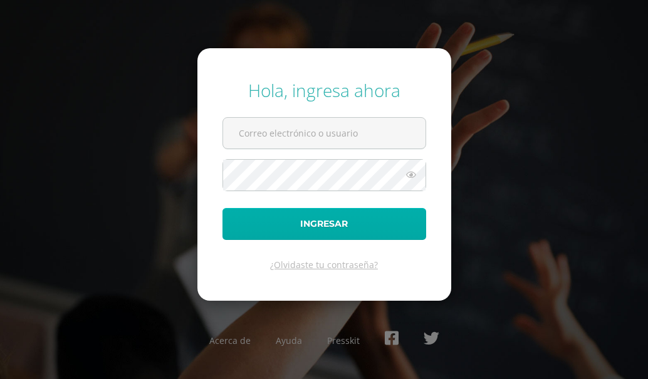
type input "fgironr@donbosco.edu.gt"
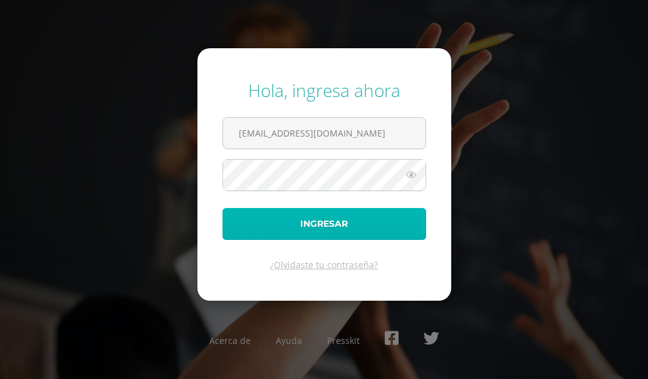
click at [376, 226] on button "Ingresar" at bounding box center [324, 224] width 204 height 32
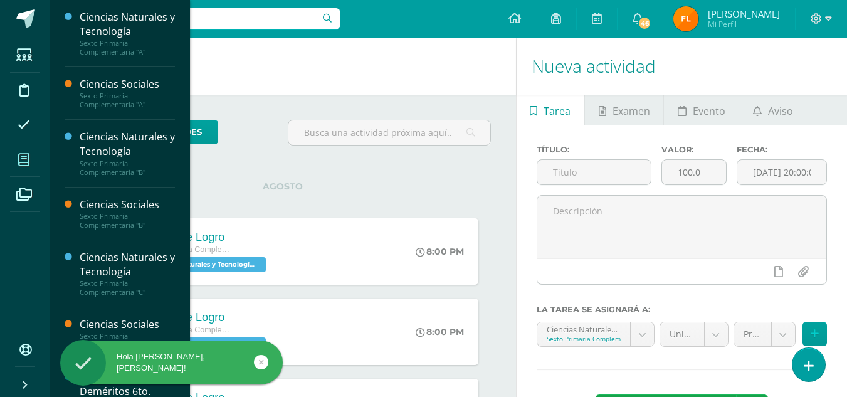
click at [21, 164] on icon at bounding box center [23, 160] width 11 height 13
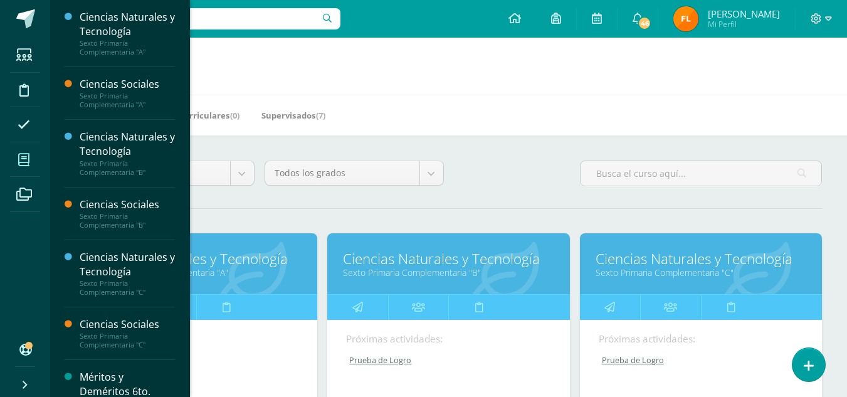
click at [476, 261] on link "Ciencias Naturales y Tecnología" at bounding box center [448, 258] width 211 height 19
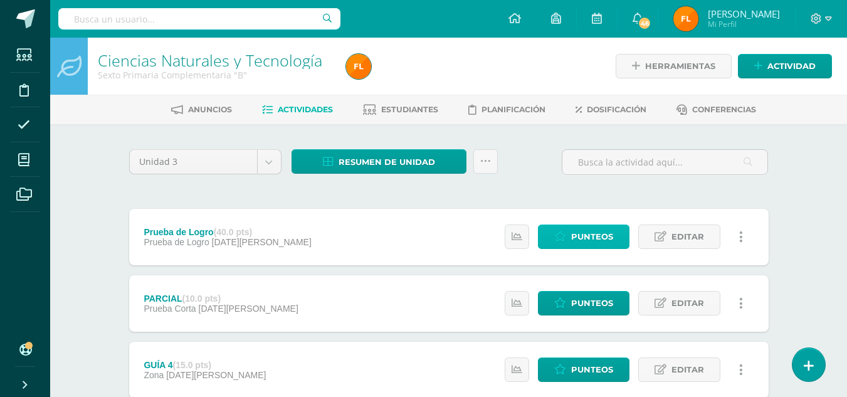
click at [561, 241] on icon at bounding box center [560, 236] width 12 height 11
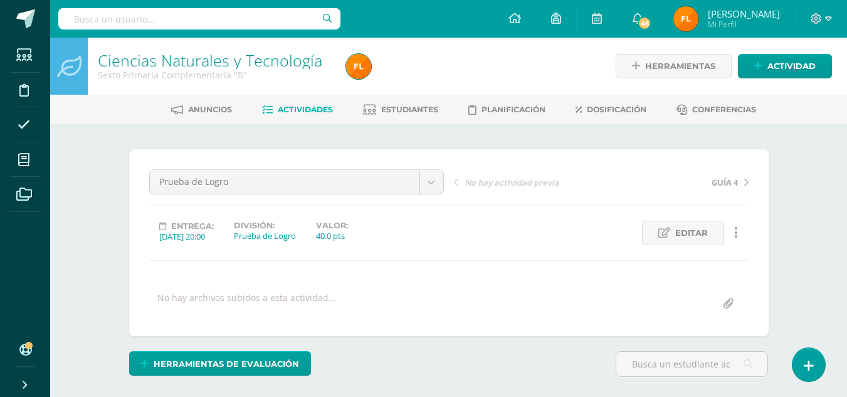
scroll to position [1, 0]
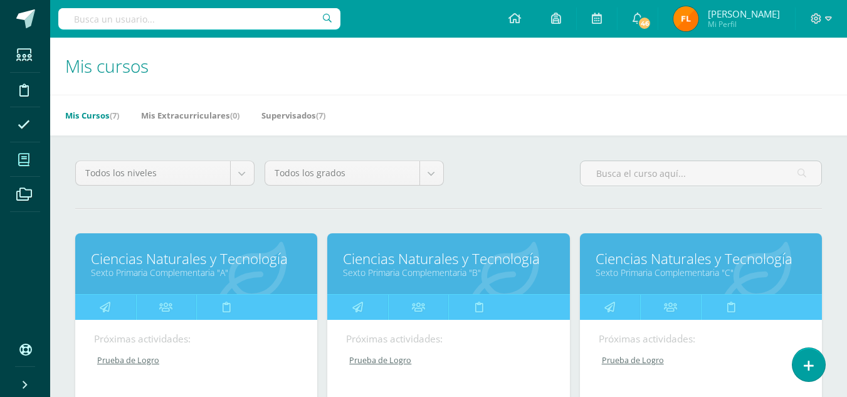
scroll to position [188, 0]
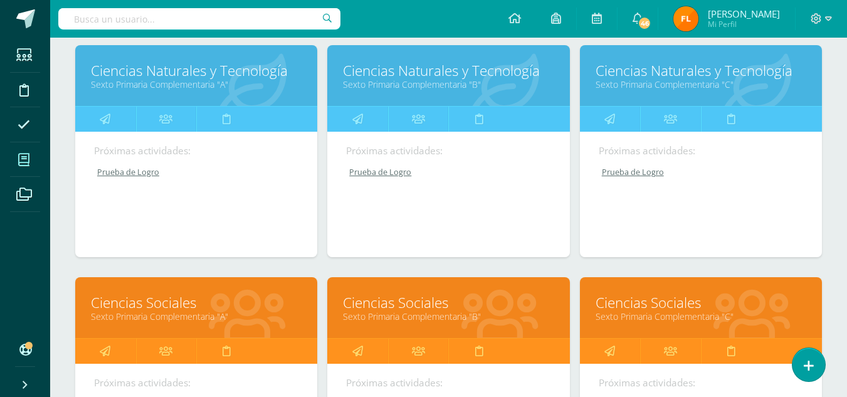
click at [412, 307] on link "Ciencias Sociales" at bounding box center [448, 302] width 211 height 19
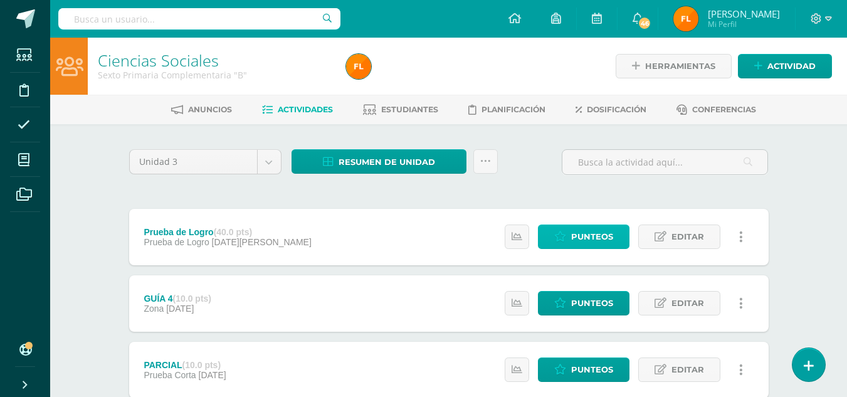
click at [592, 241] on span "Punteos" at bounding box center [592, 236] width 42 height 23
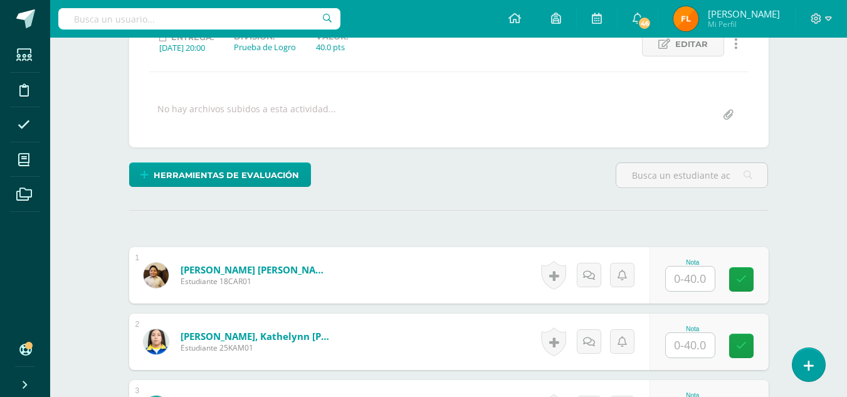
scroll to position [251, 0]
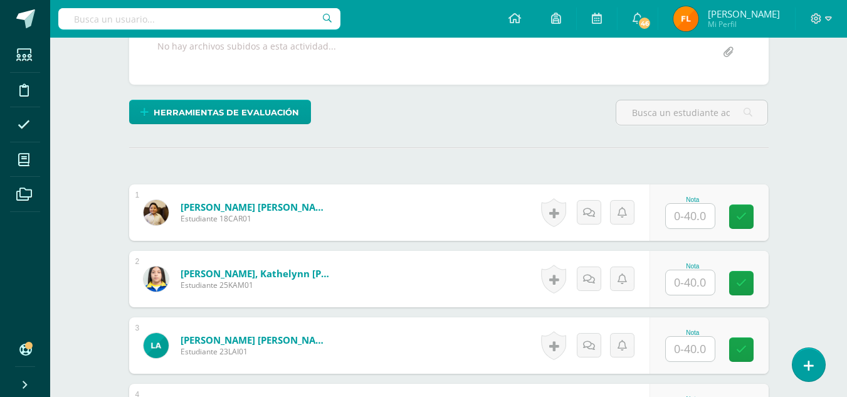
click at [693, 217] on input "text" at bounding box center [690, 216] width 49 height 24
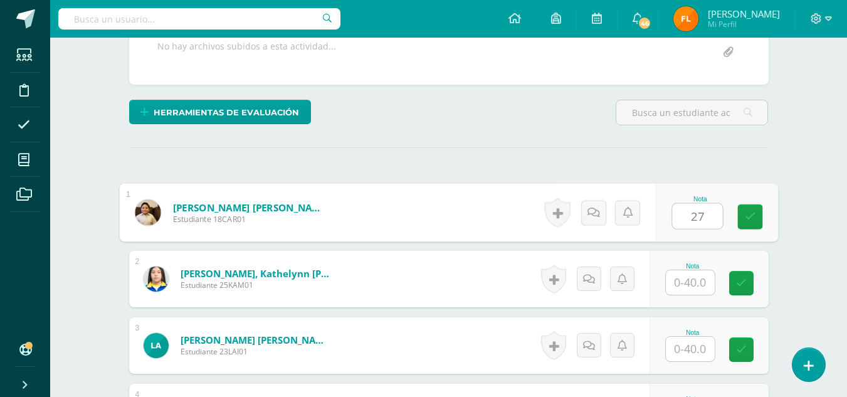
type input "27"
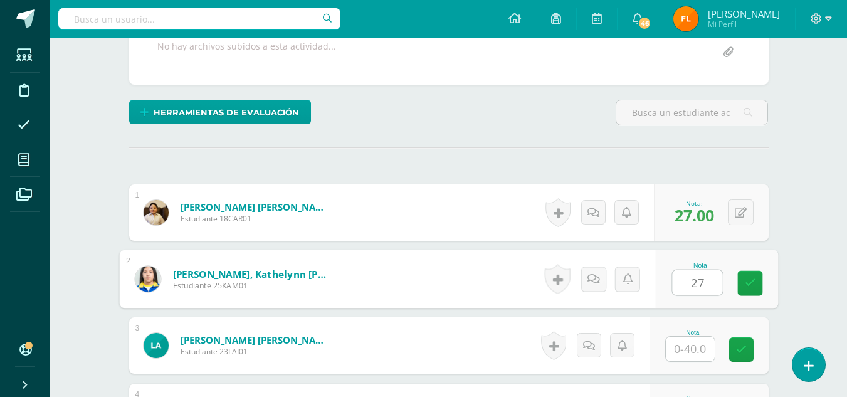
type input "27"
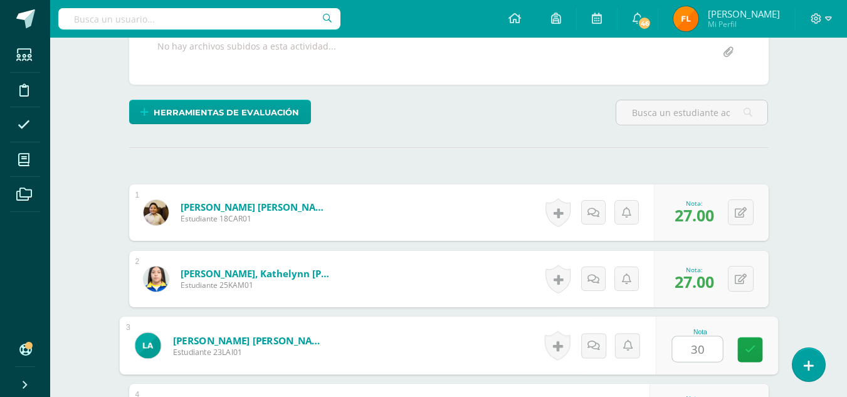
type input "30"
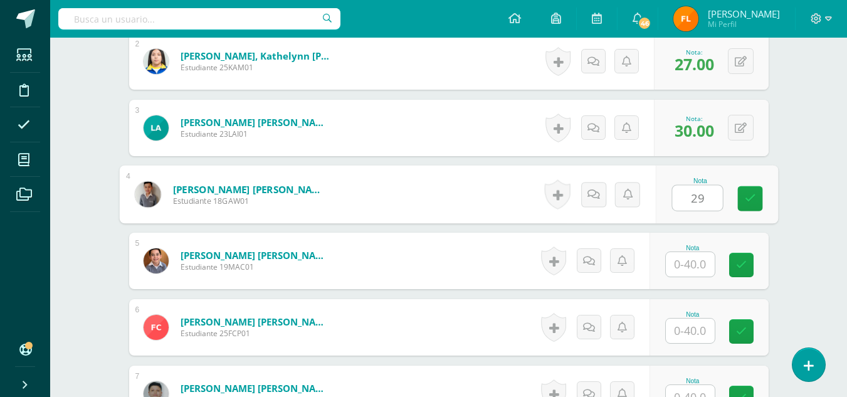
type input "29"
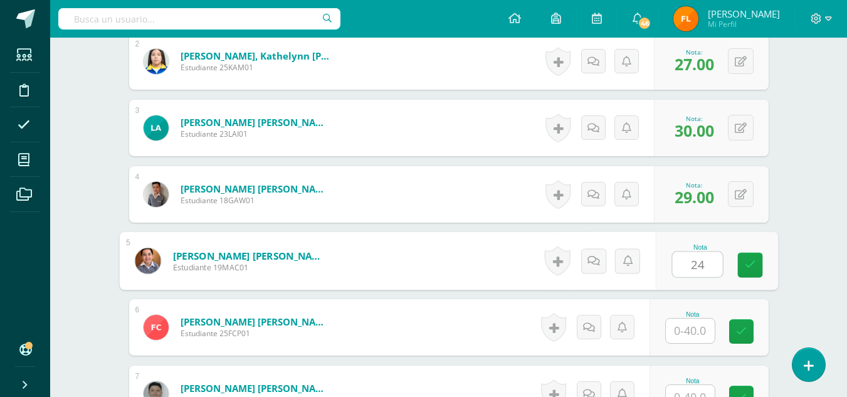
type input "24"
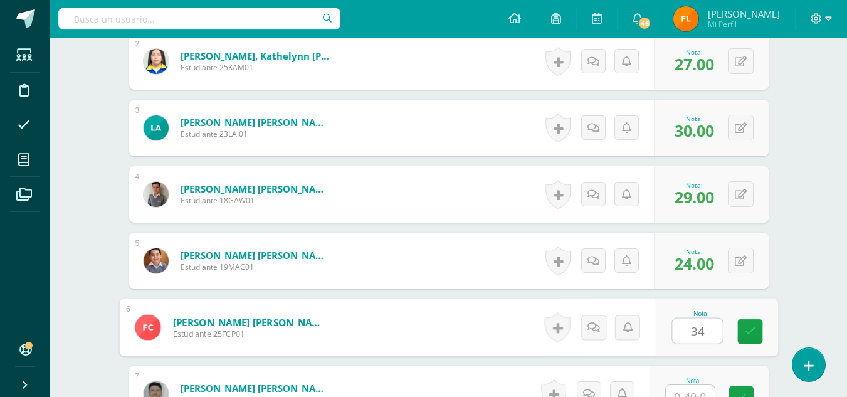
type input "34"
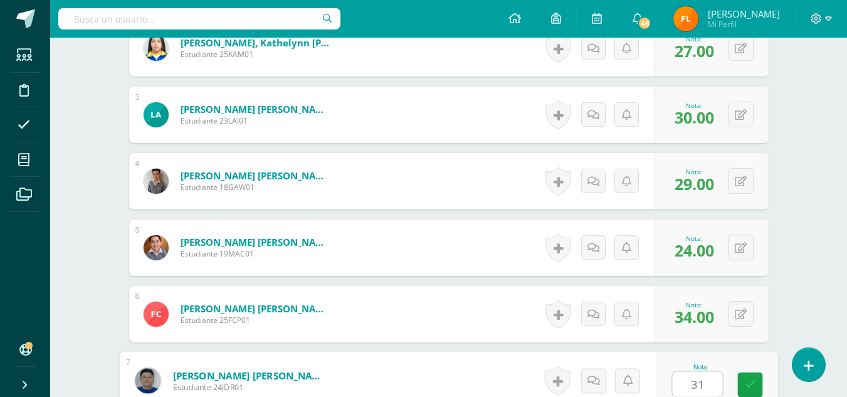
type input "31"
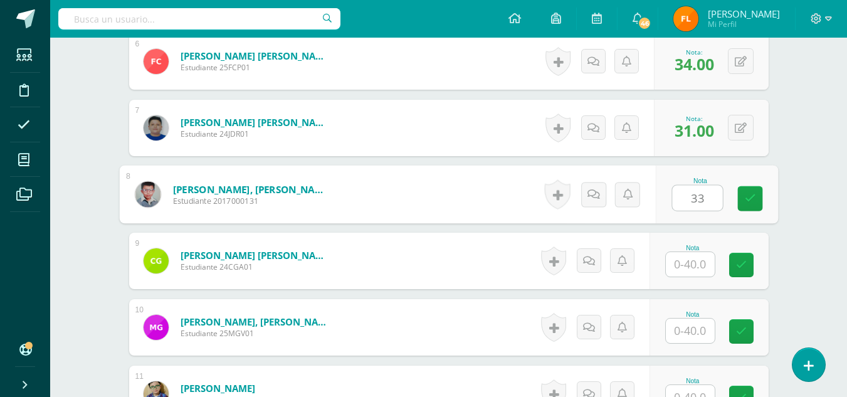
type input "33"
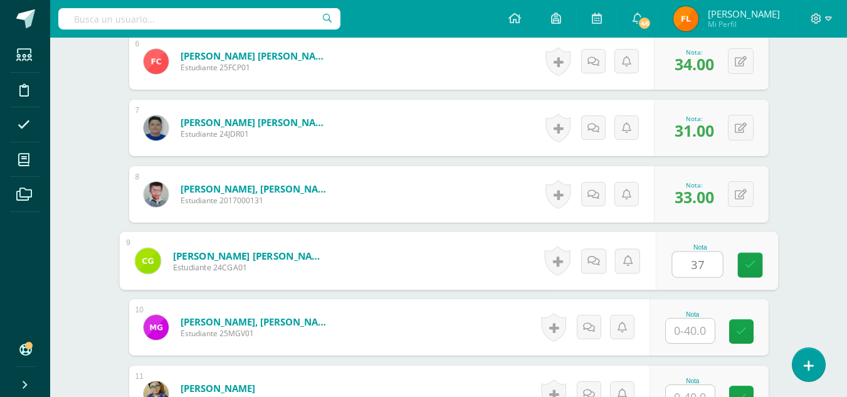
type input "37"
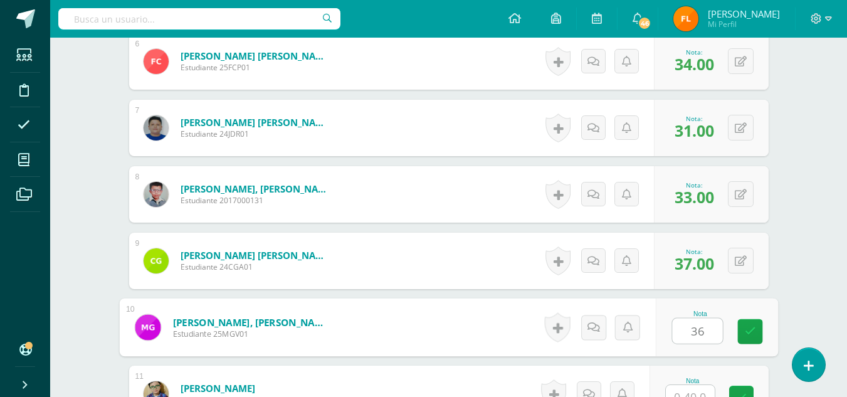
type input "36"
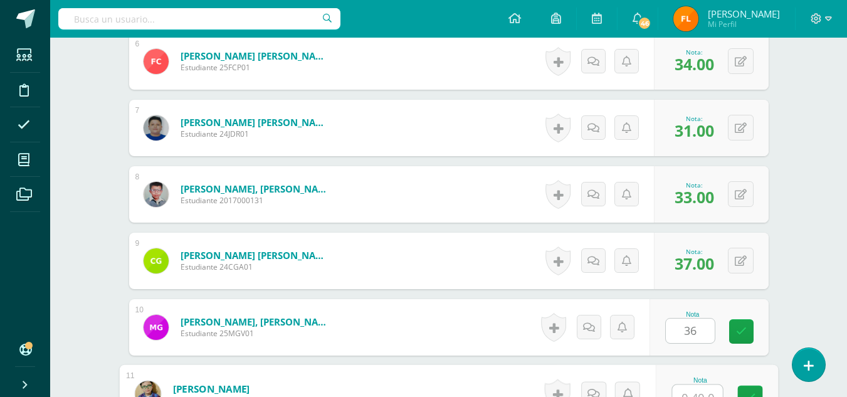
scroll to position [748, 0]
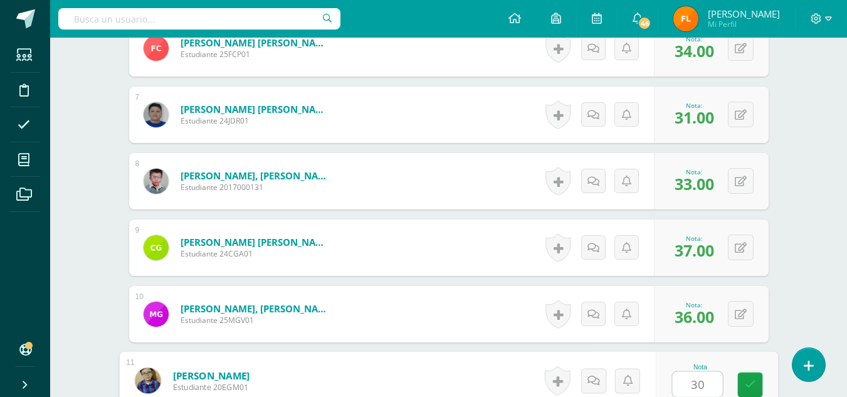
type input "30"
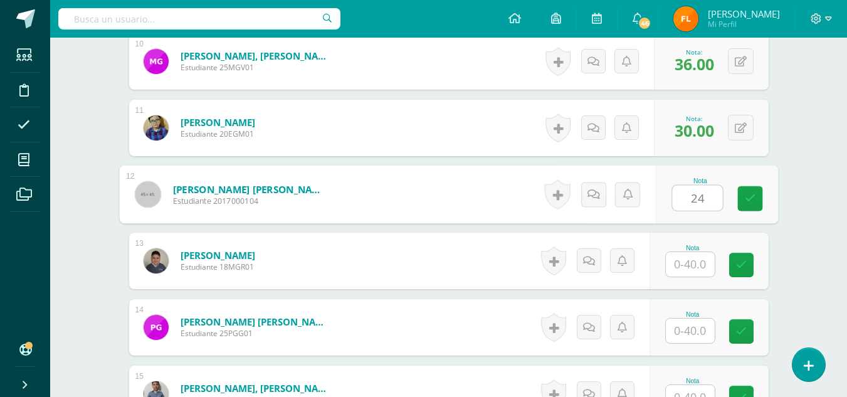
type input "24"
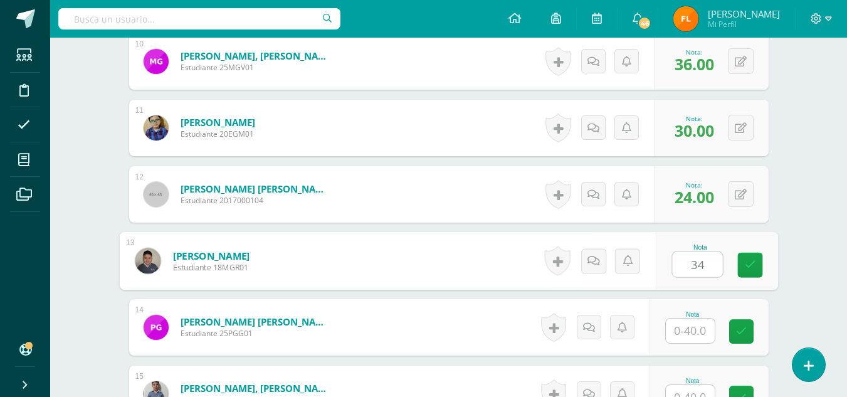
type input "34"
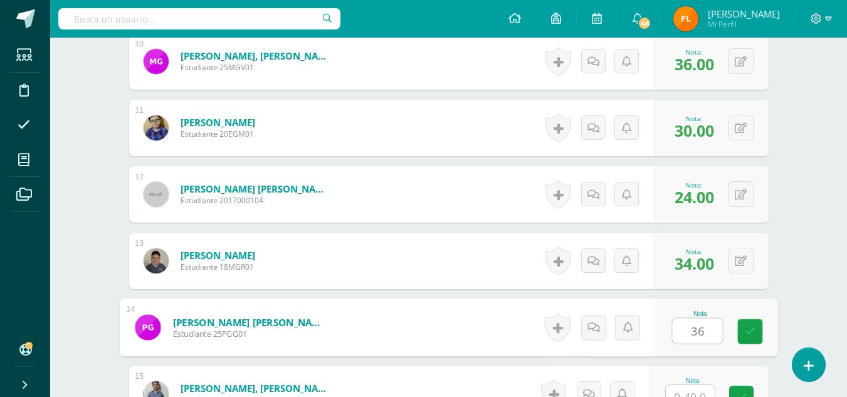
type input "36"
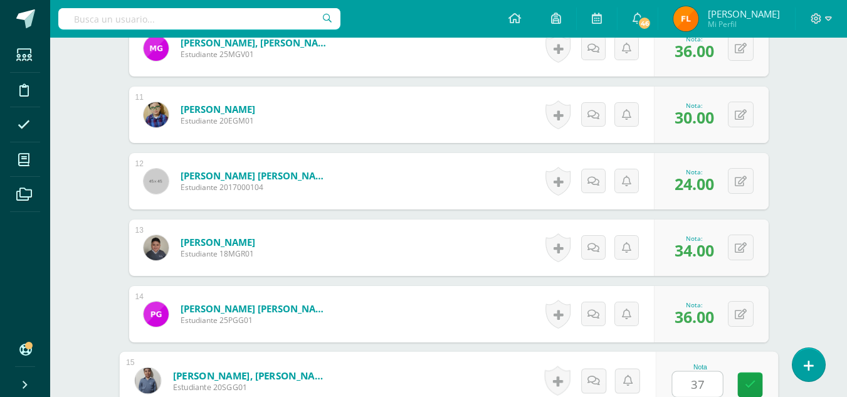
type input "37"
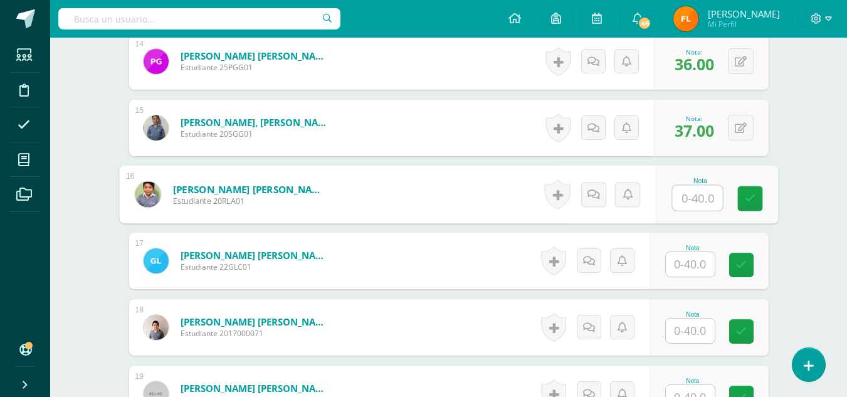
click at [686, 266] on input "text" at bounding box center [690, 264] width 49 height 24
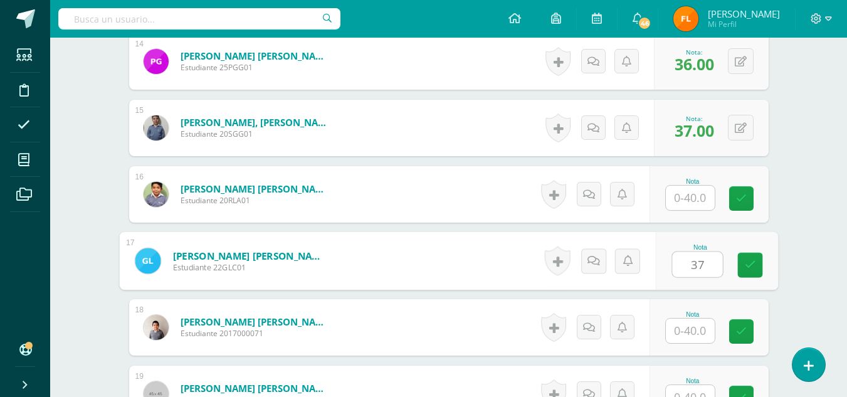
type input "37"
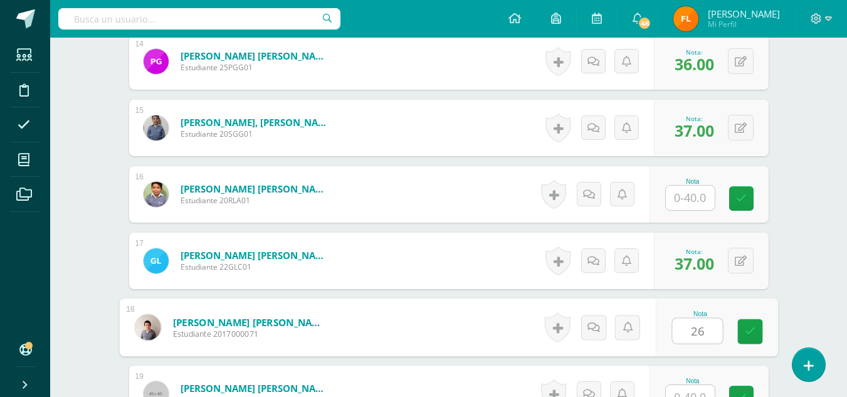
type input "26"
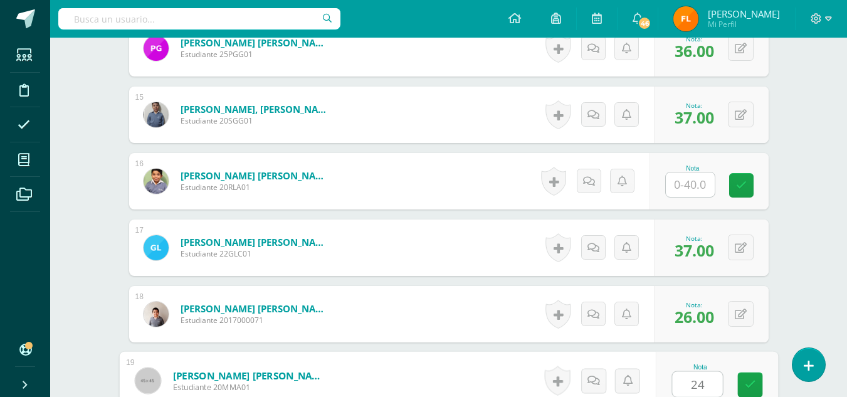
type input "24"
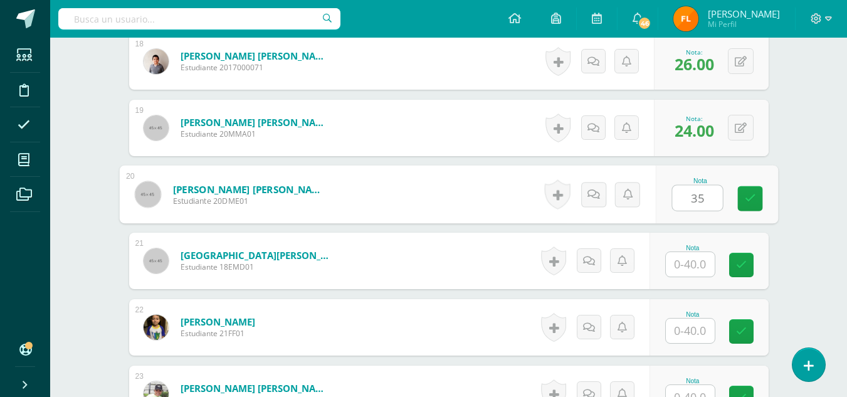
type input "35"
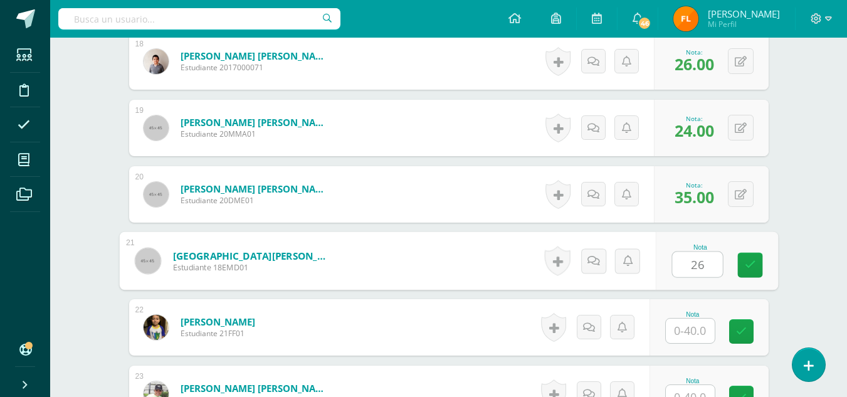
type input "26"
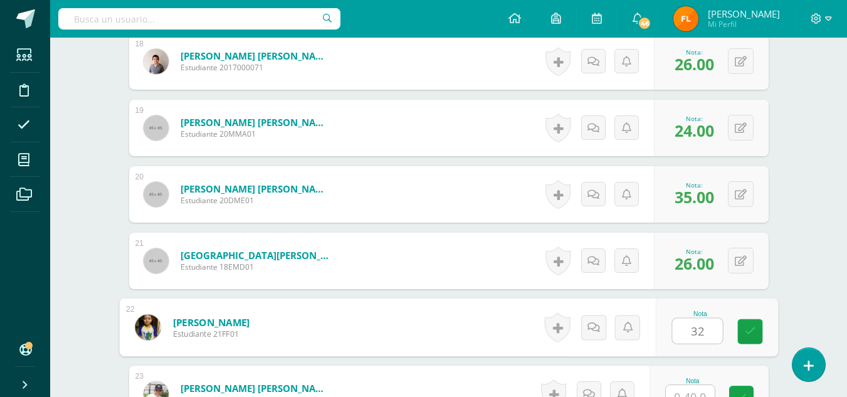
type input "32"
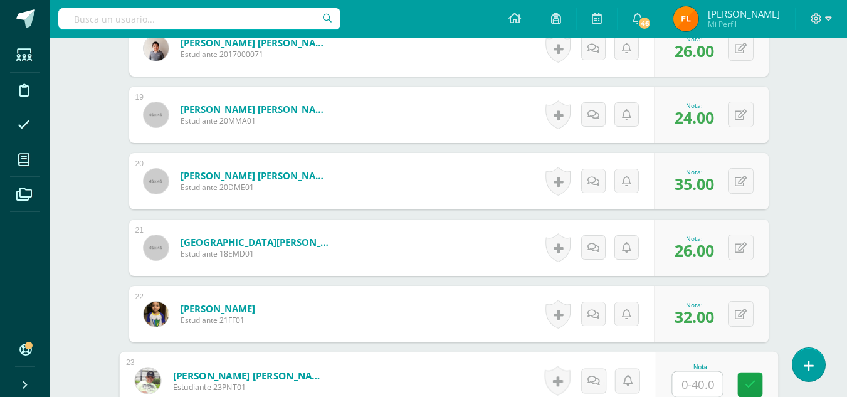
scroll to position [1733, 0]
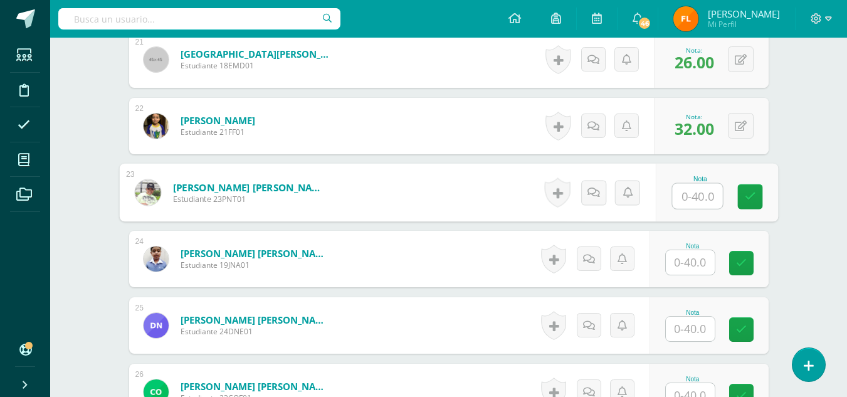
click at [687, 271] on input "text" at bounding box center [690, 262] width 49 height 24
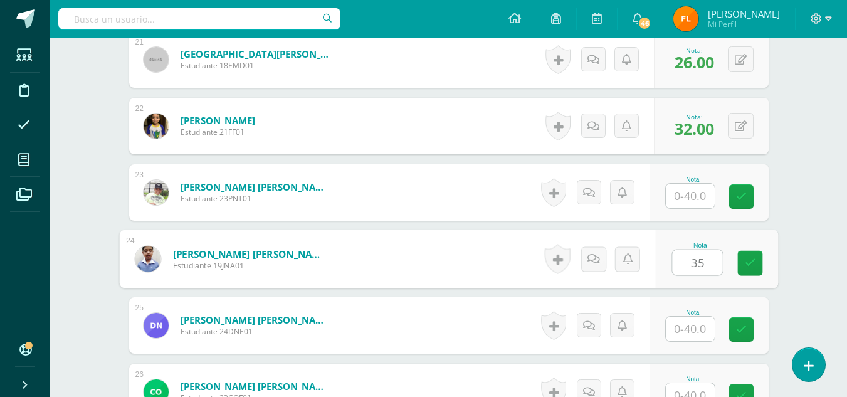
type input "35"
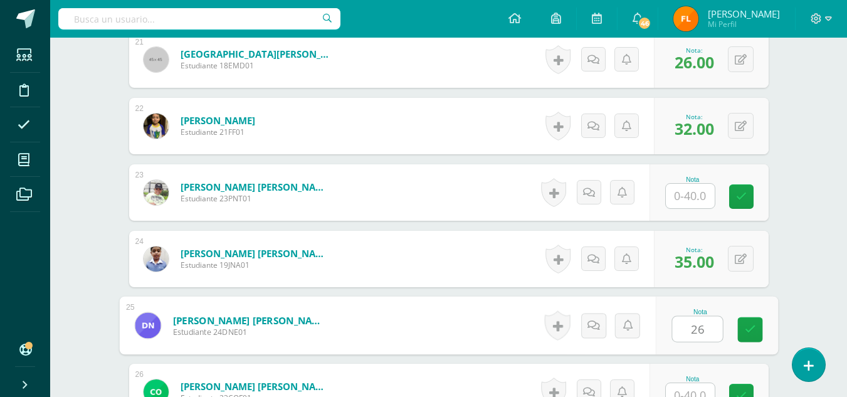
type input "26"
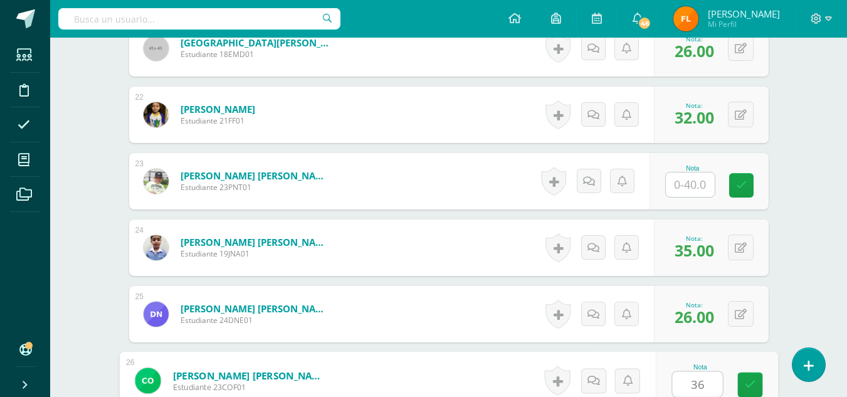
type input "36"
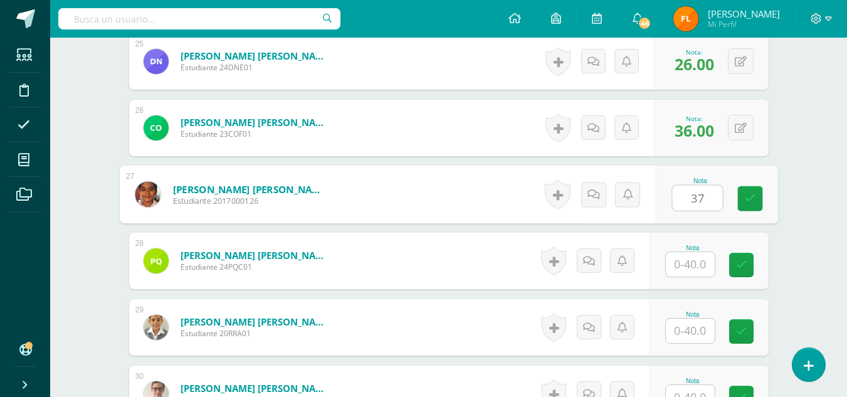
type input "37"
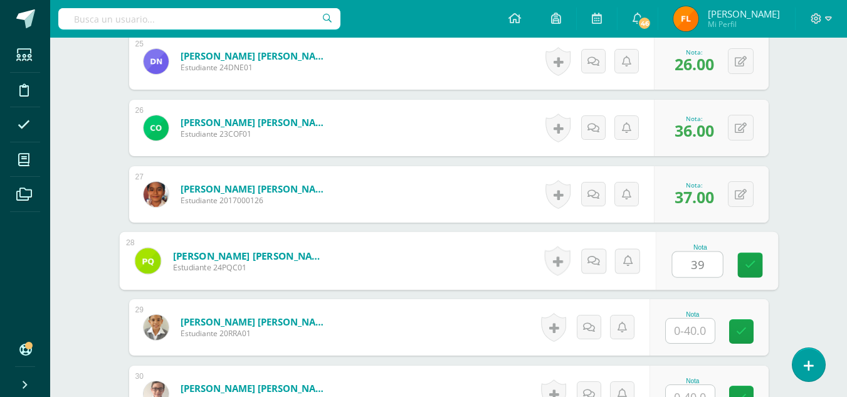
type input "39"
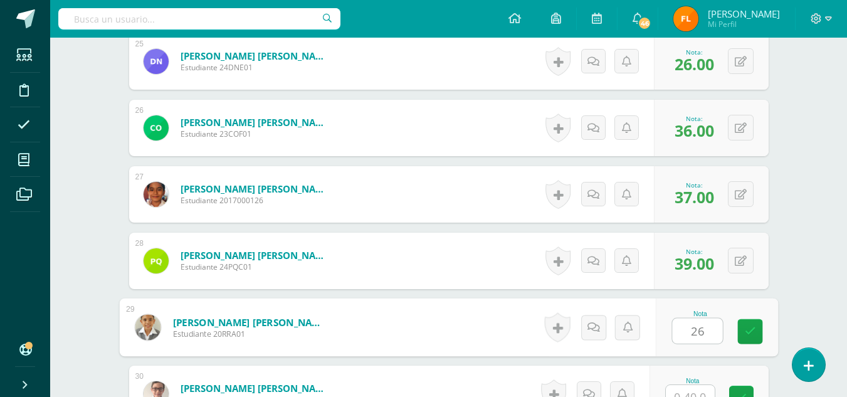
type input "26"
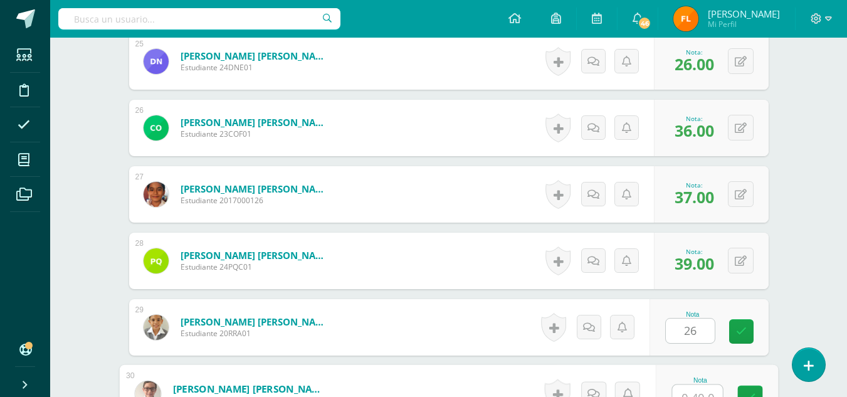
scroll to position [2010, 0]
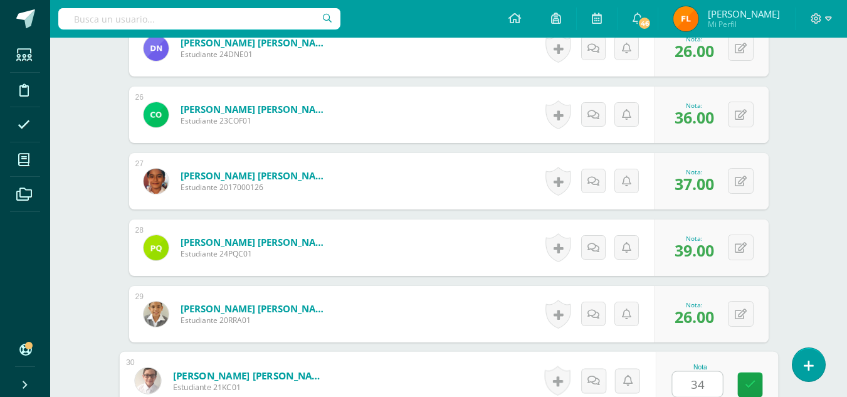
type input "34"
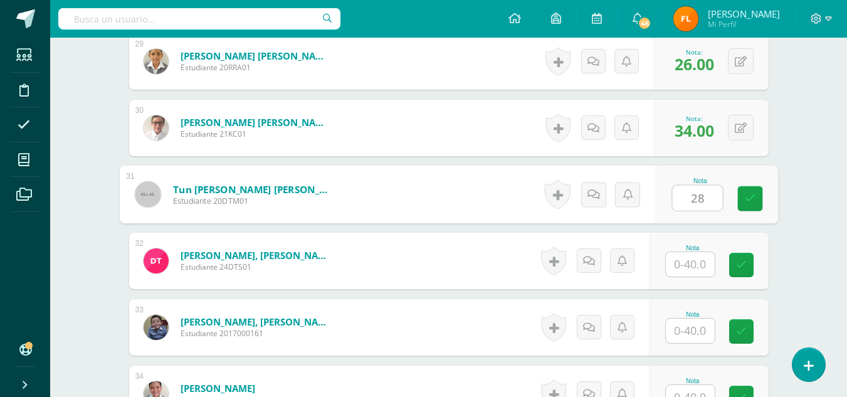
type input "28"
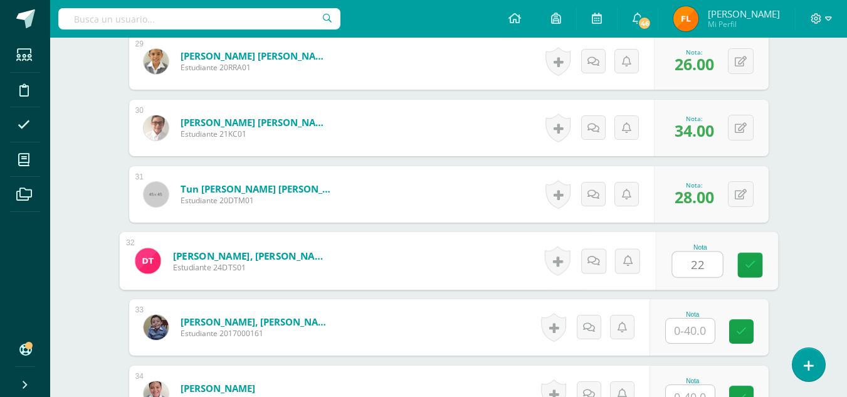
type input "22"
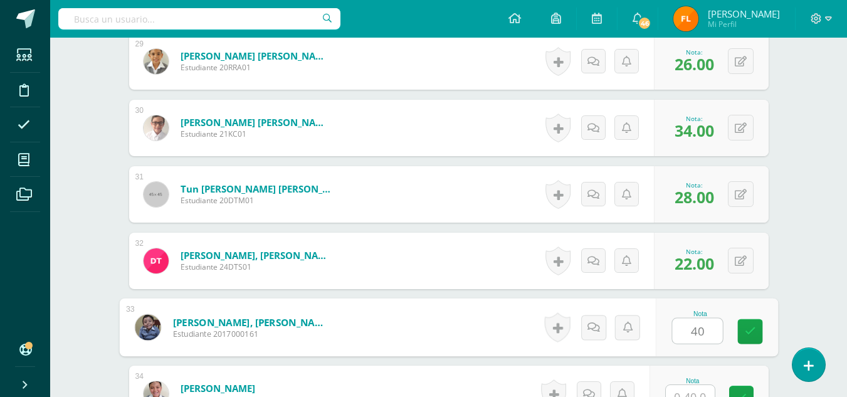
type input "40"
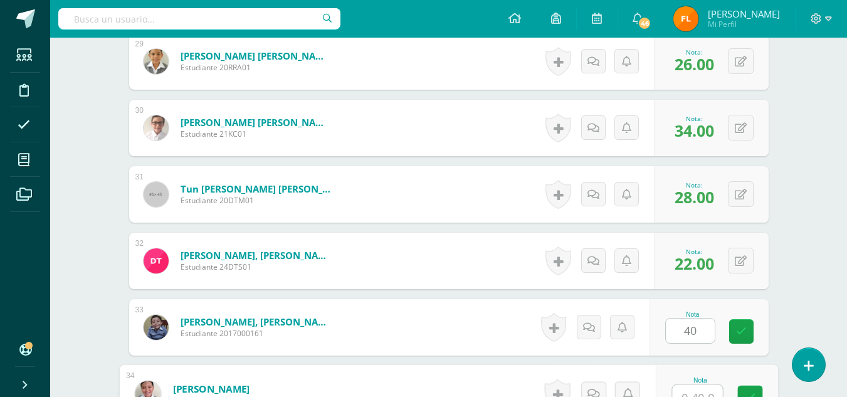
scroll to position [2276, 0]
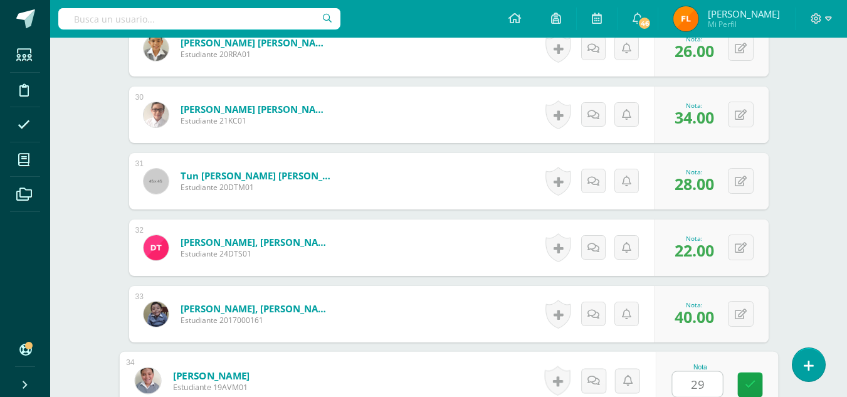
type input "29"
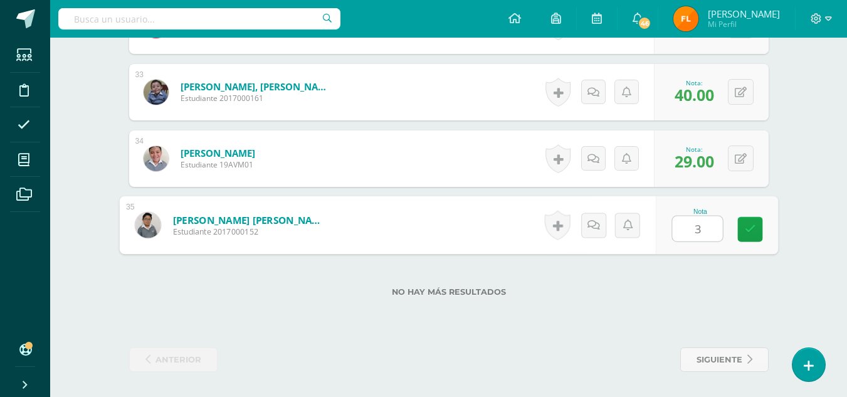
type input "32"
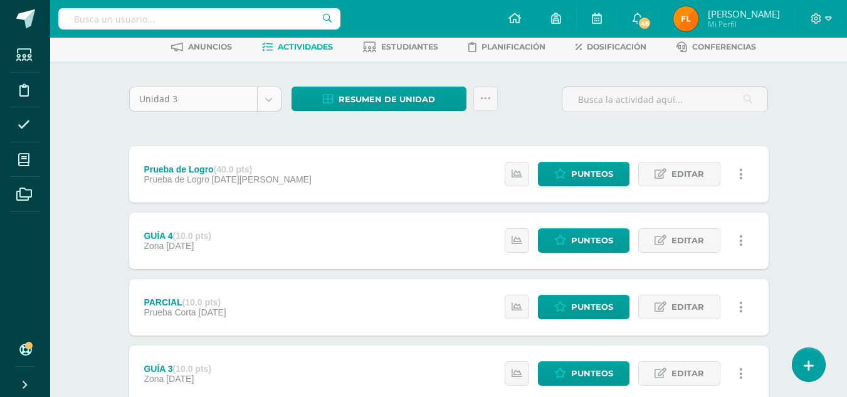
scroll to position [125, 0]
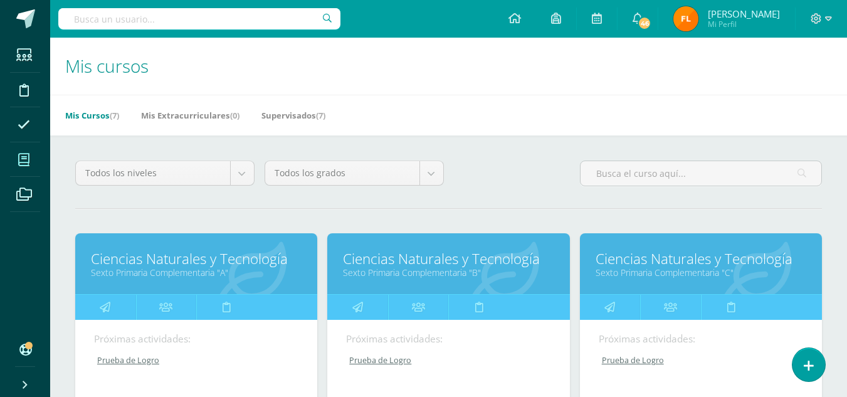
click at [706, 264] on link "Ciencias Naturales y Tecnología" at bounding box center [700, 258] width 211 height 19
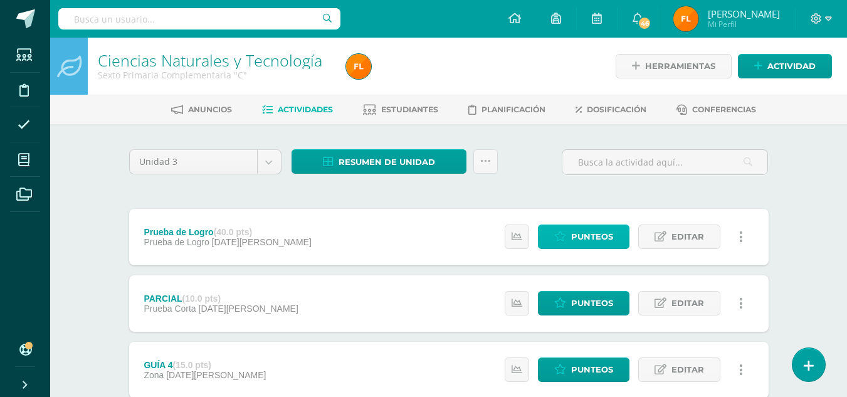
click at [613, 246] on link "Punteos" at bounding box center [584, 236] width 92 height 24
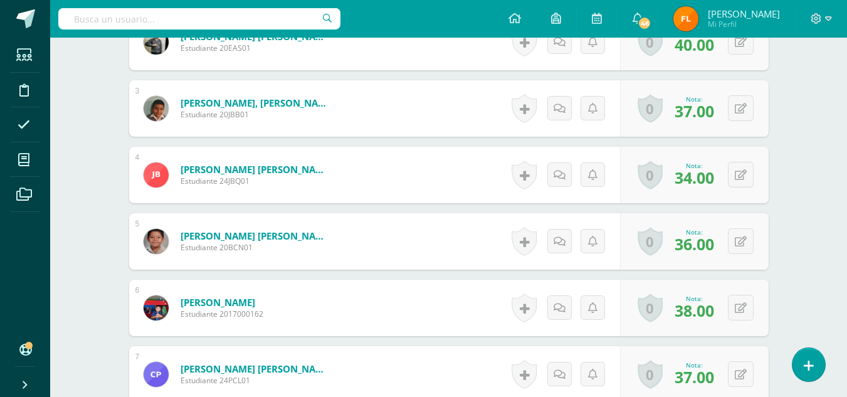
scroll to position [50, 0]
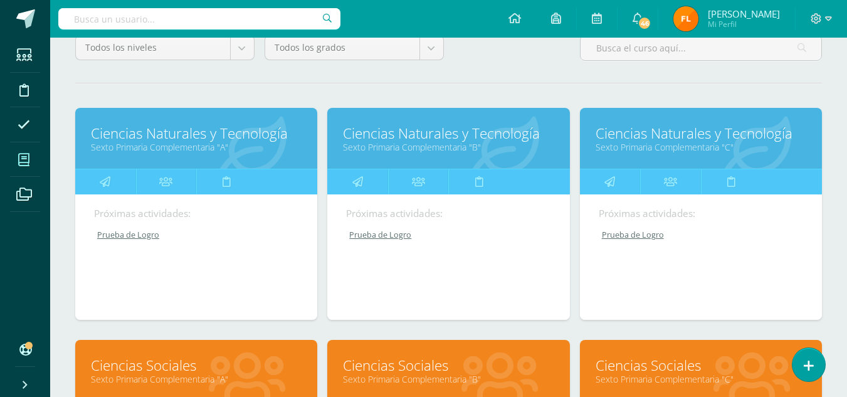
scroll to position [188, 0]
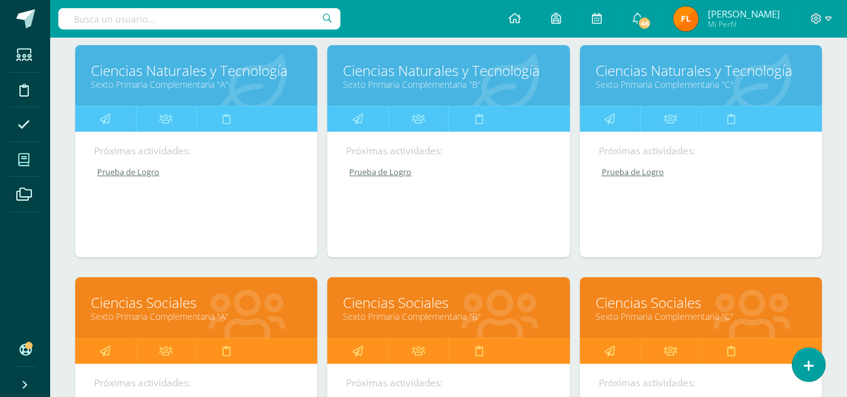
click at [620, 315] on link "Sexto Primaria Complementaria "C"" at bounding box center [700, 316] width 211 height 12
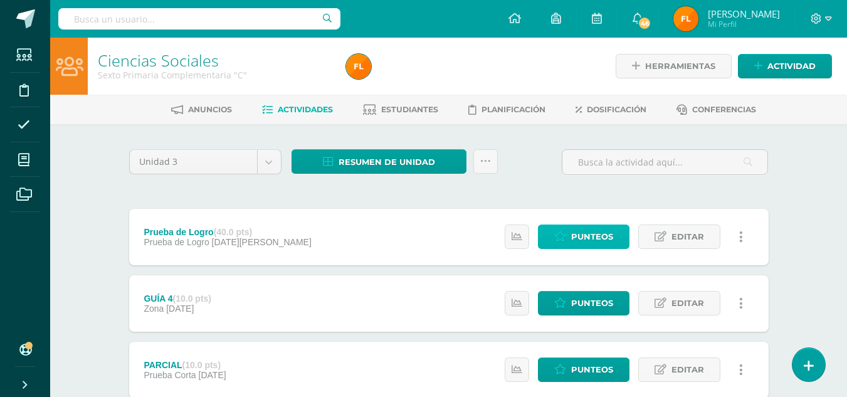
click at [559, 236] on icon at bounding box center [560, 236] width 12 height 11
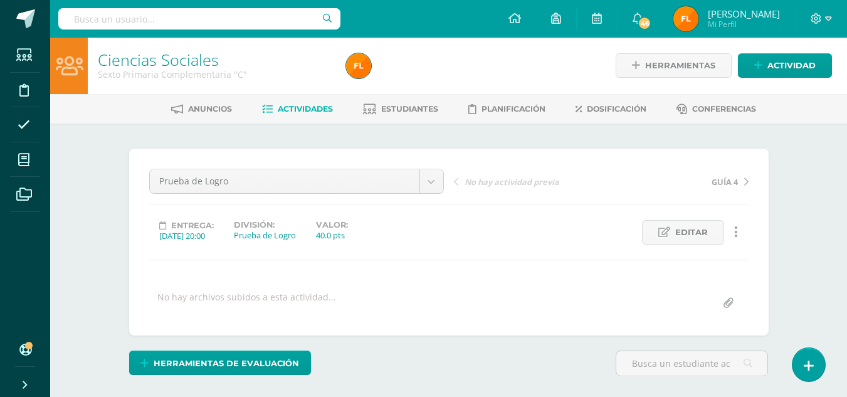
scroll to position [314, 0]
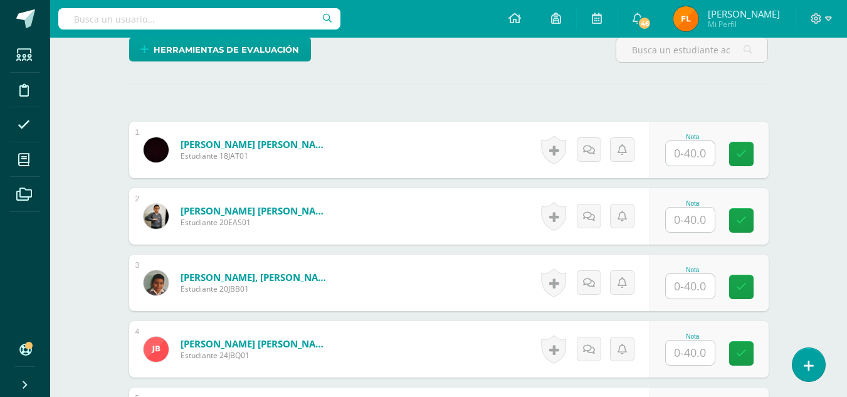
click at [687, 164] on input "text" at bounding box center [690, 153] width 49 height 24
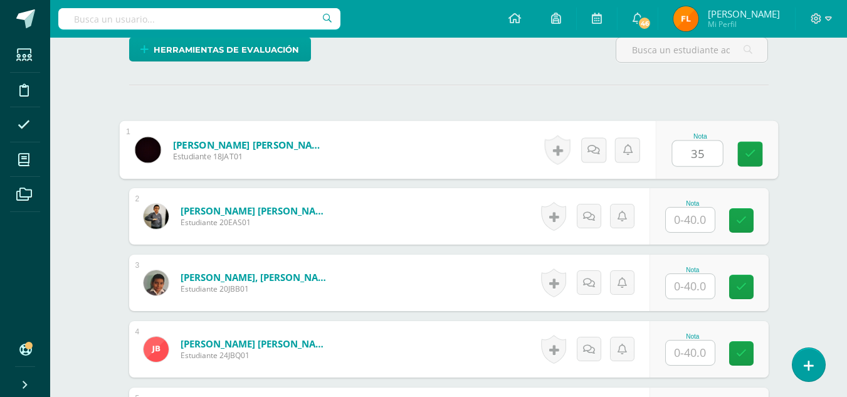
type input "35"
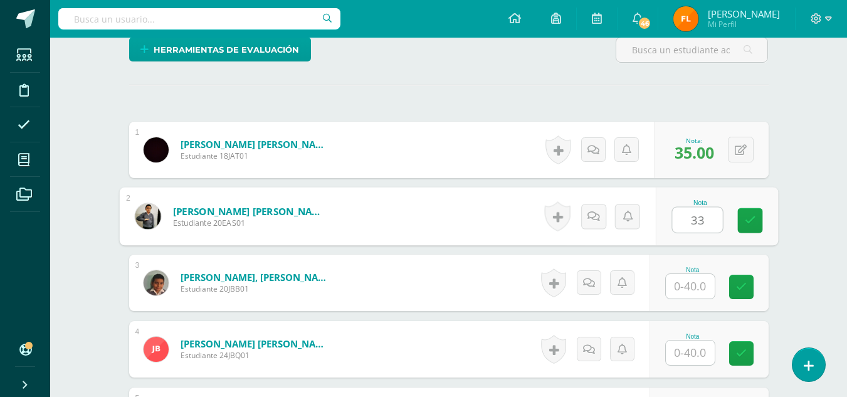
type input "33"
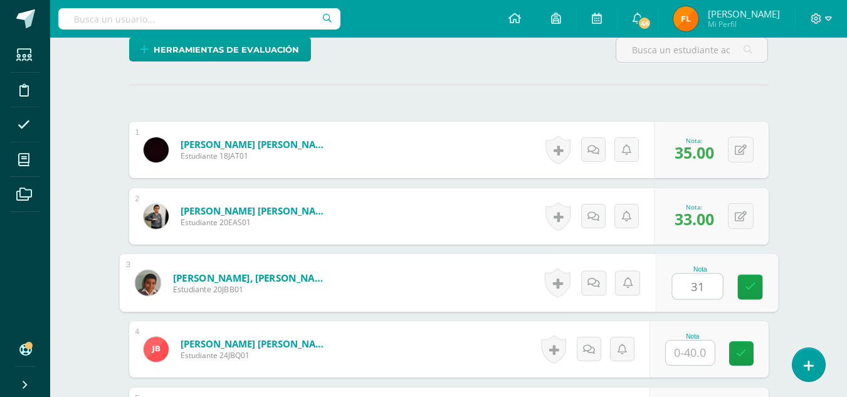
type input "31"
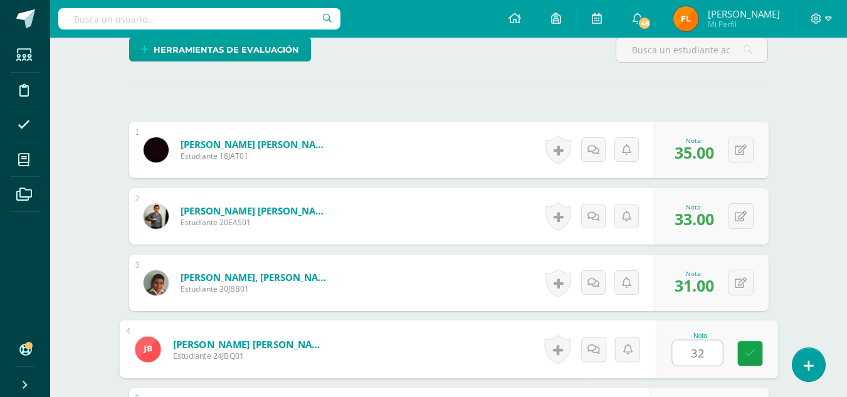
type input "32"
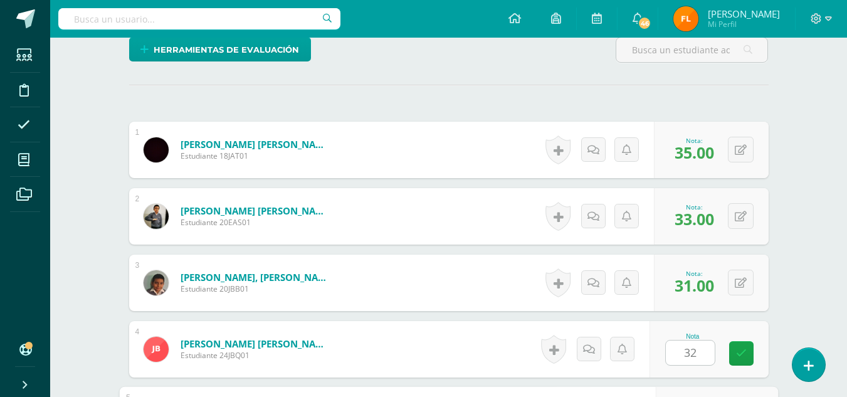
scroll to position [535, 0]
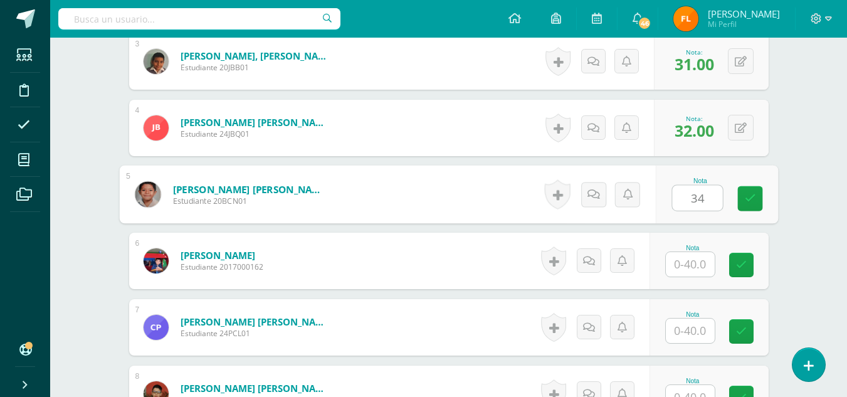
type input "34"
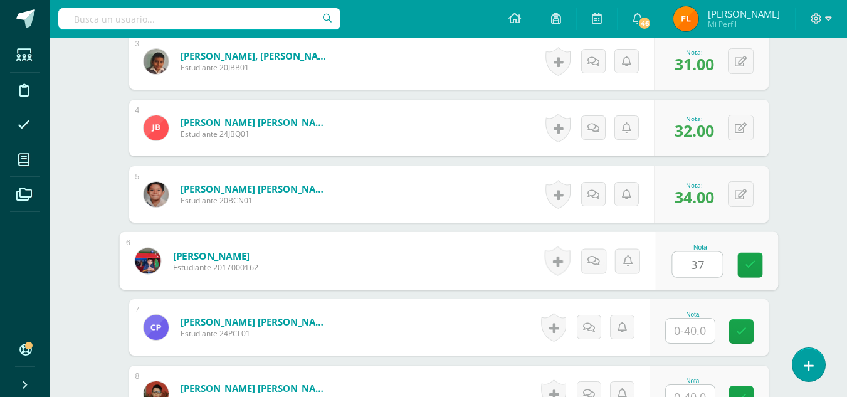
type input "37"
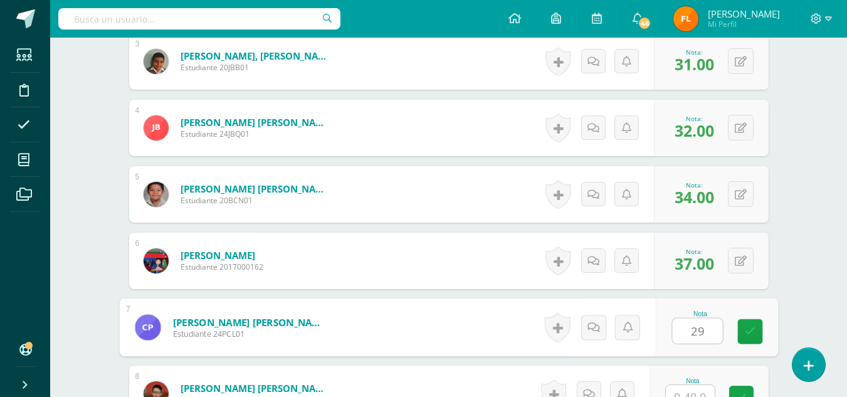
type input "29"
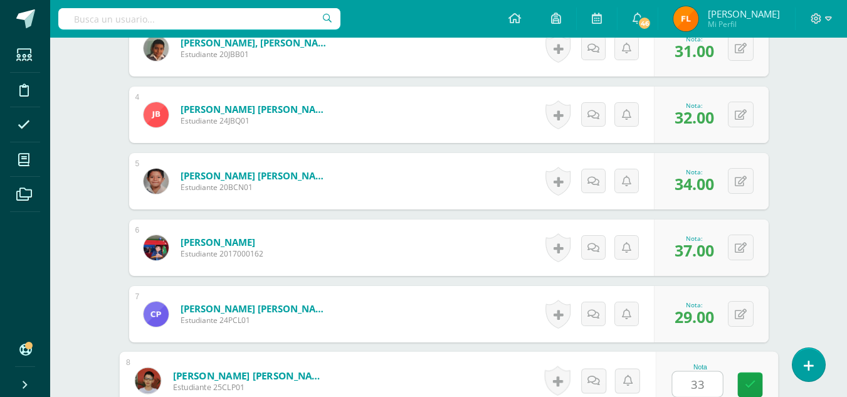
type input "33"
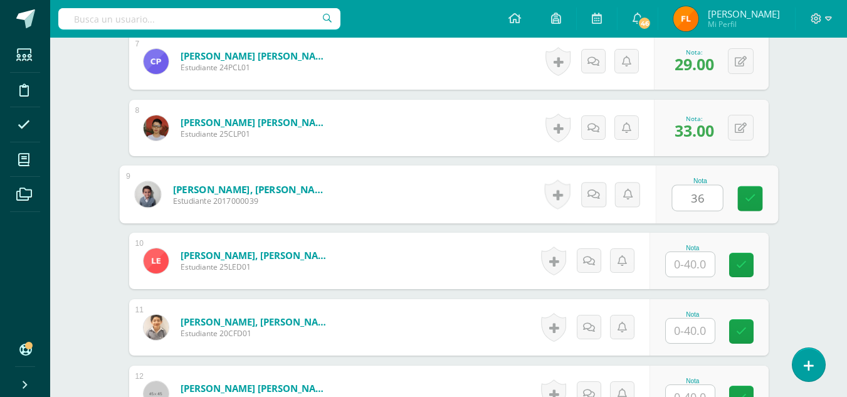
type input "36"
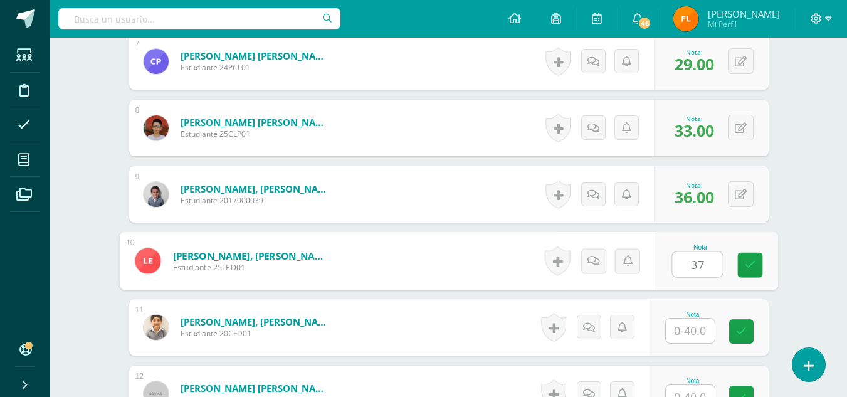
type input "37"
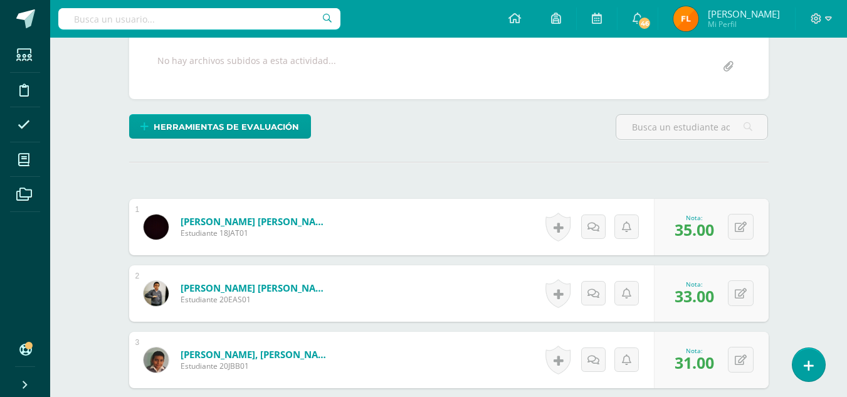
scroll to position [300, 0]
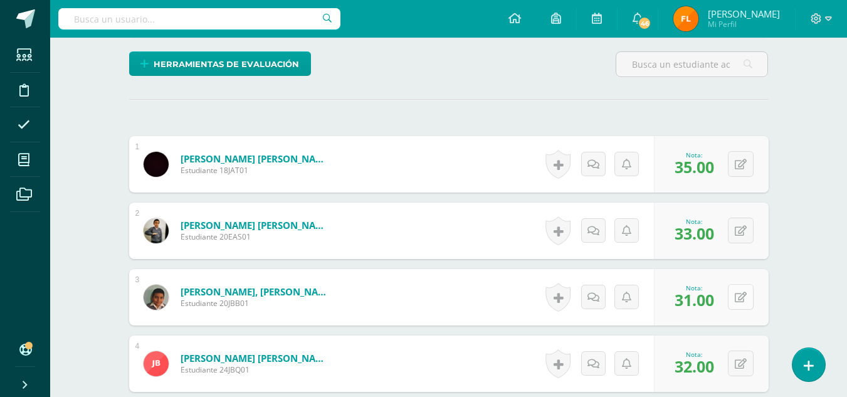
click at [738, 291] on button at bounding box center [741, 297] width 26 height 26
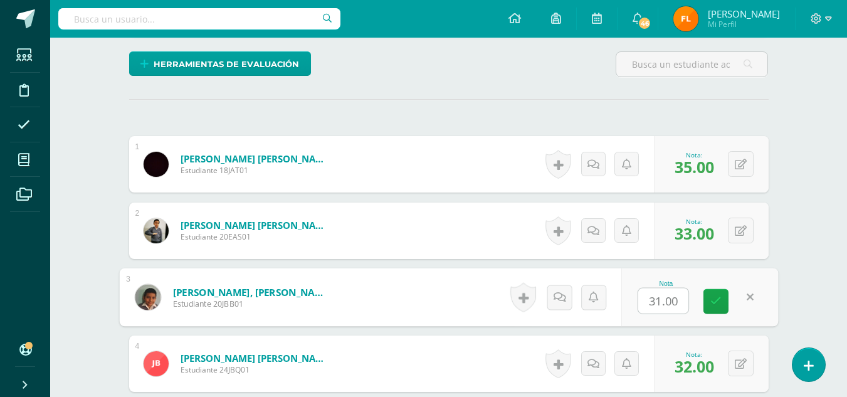
click at [682, 309] on input "31.00" at bounding box center [663, 300] width 50 height 25
type input "3"
click at [741, 365] on icon at bounding box center [741, 364] width 12 height 11
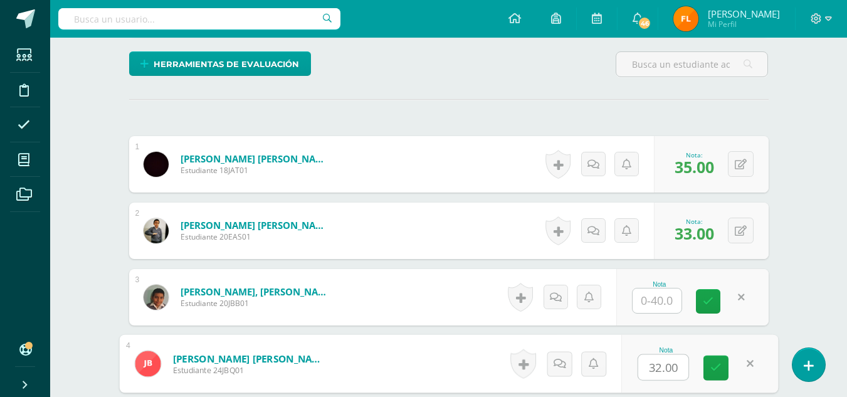
click at [686, 366] on input "32.00" at bounding box center [663, 367] width 50 height 25
type input "3"
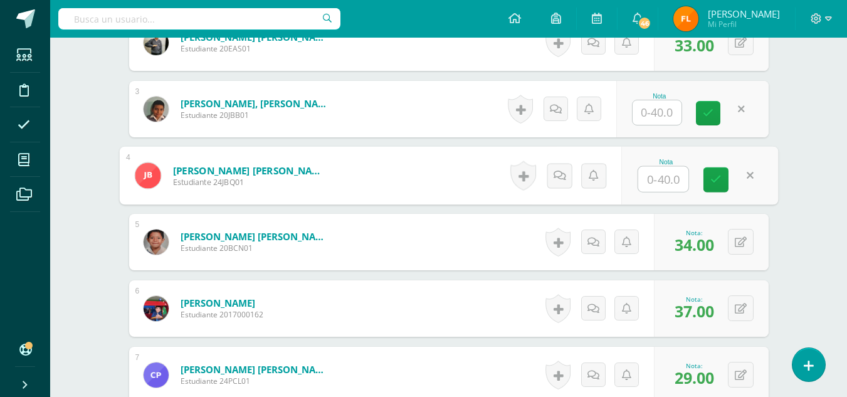
scroll to position [550, 0]
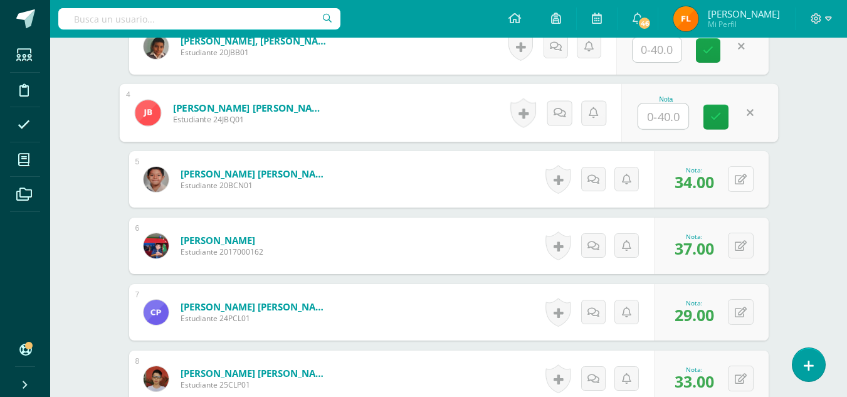
click at [737, 181] on button at bounding box center [741, 179] width 26 height 26
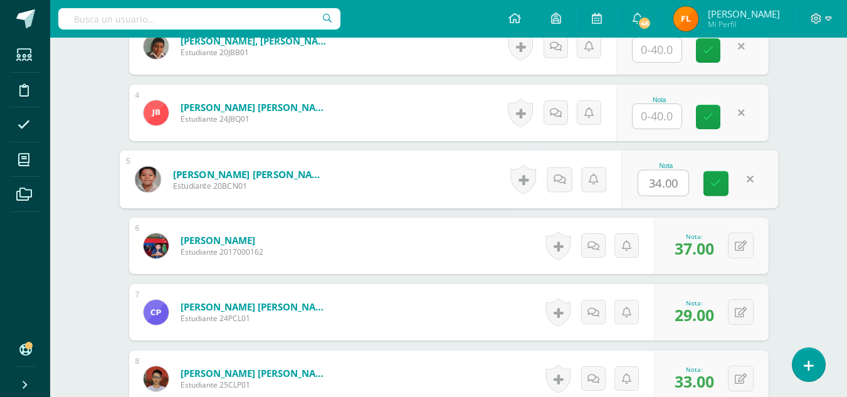
click at [684, 187] on input "34.00" at bounding box center [663, 182] width 50 height 25
type input "3"
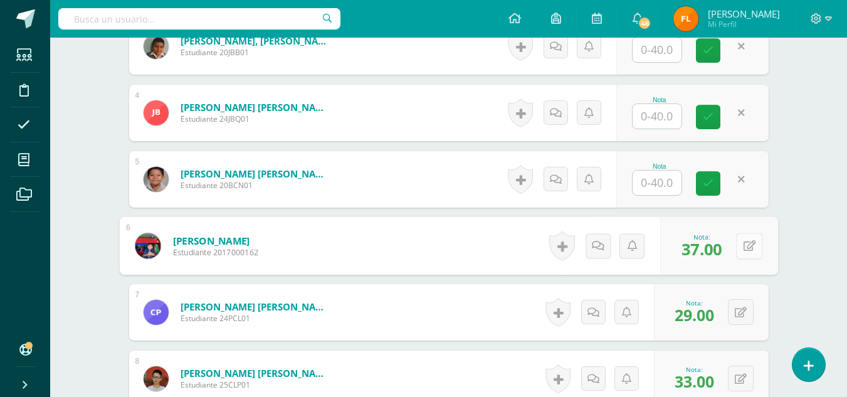
click at [742, 253] on button at bounding box center [749, 246] width 26 height 26
click at [679, 254] on input "37.00" at bounding box center [663, 249] width 50 height 25
type input "3"
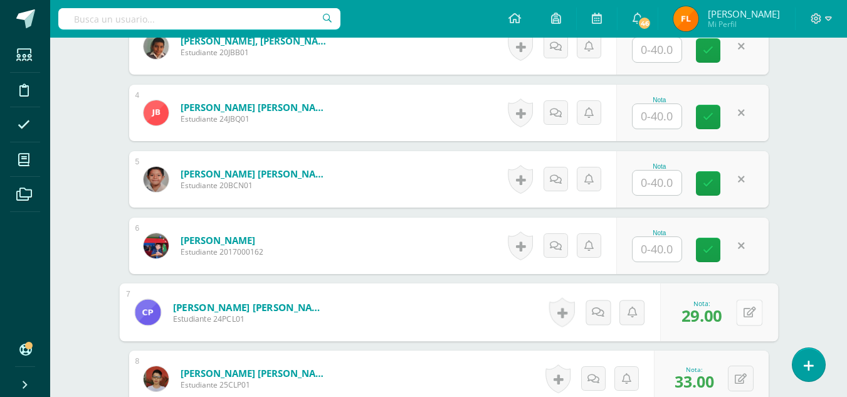
click at [743, 318] on button at bounding box center [749, 312] width 26 height 26
click at [683, 318] on input "29.00" at bounding box center [663, 315] width 50 height 25
type input "2"
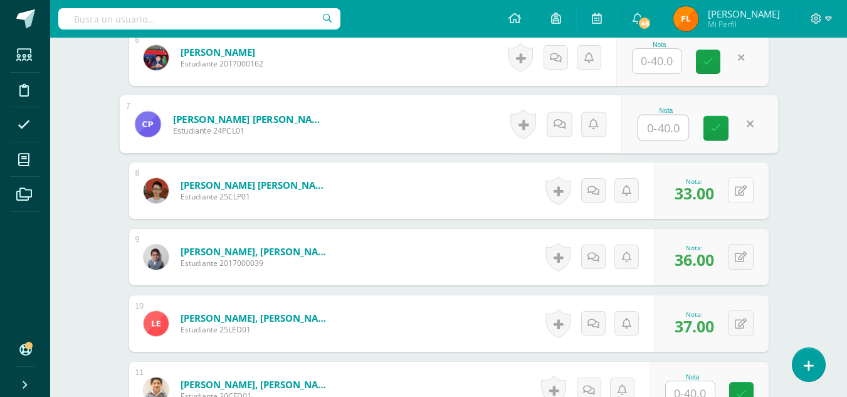
click at [743, 192] on icon at bounding box center [741, 191] width 12 height 11
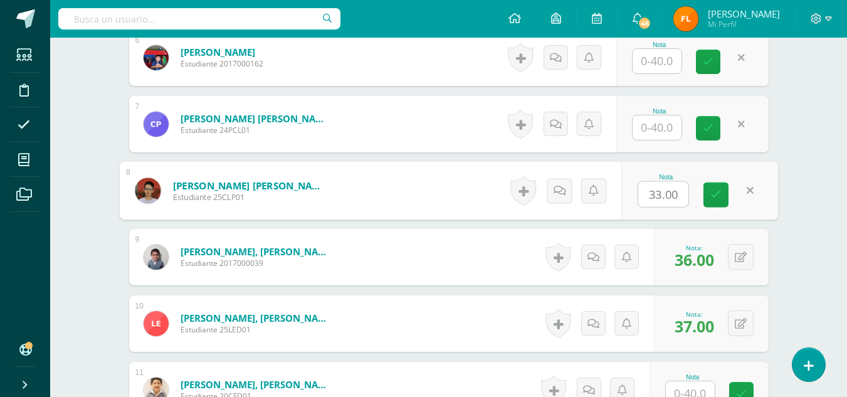
click at [686, 199] on input "33.00" at bounding box center [663, 194] width 50 height 25
type input "3"
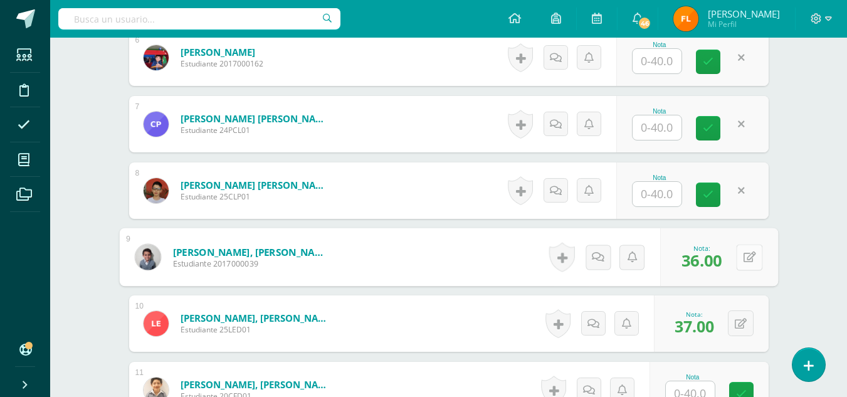
click at [743, 259] on icon at bounding box center [749, 256] width 13 height 11
click at [679, 270] on input "36.00" at bounding box center [663, 260] width 50 height 25
type input "3"
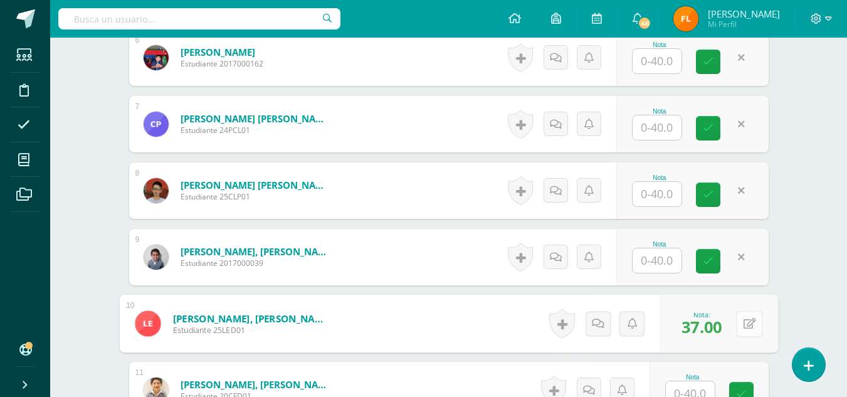
click at [744, 317] on button at bounding box center [749, 323] width 26 height 26
click at [681, 325] on input "37.00" at bounding box center [663, 327] width 50 height 25
type input "3"
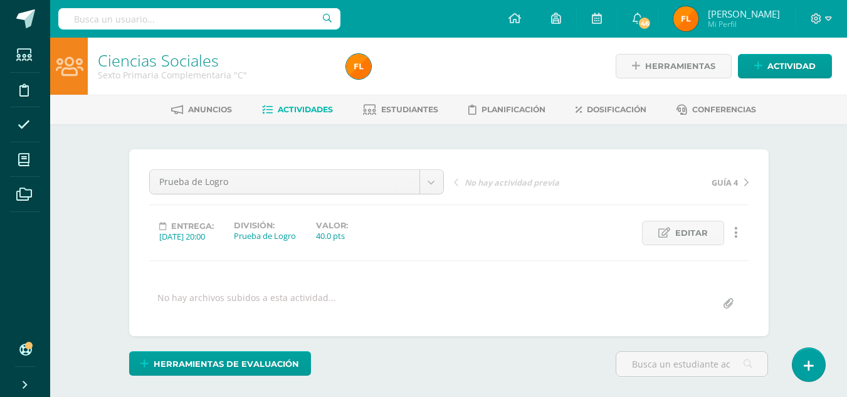
scroll to position [313, 0]
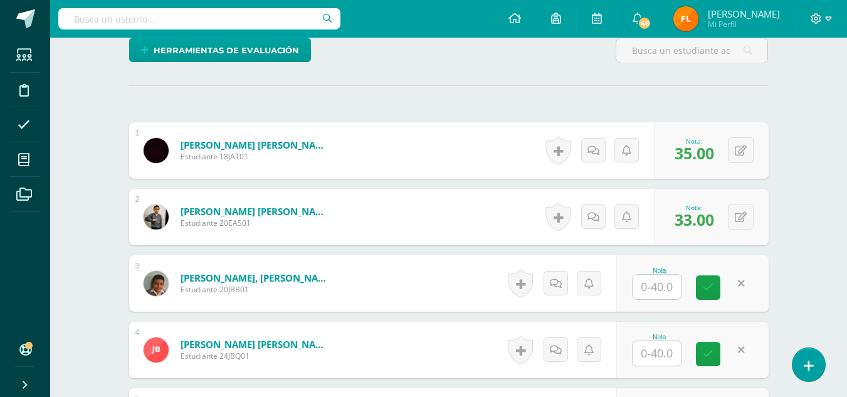
click at [662, 294] on input "text" at bounding box center [656, 287] width 49 height 24
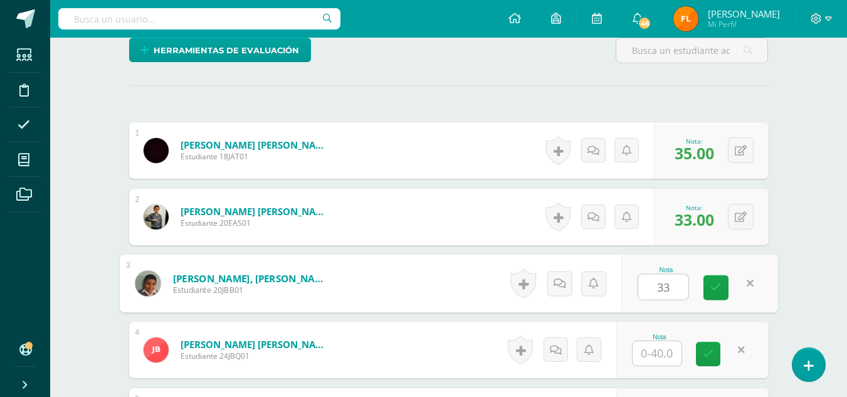
type input "33"
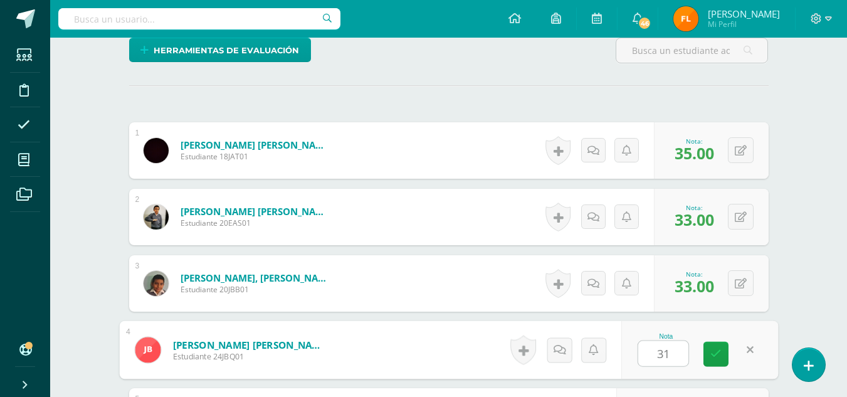
type input "31"
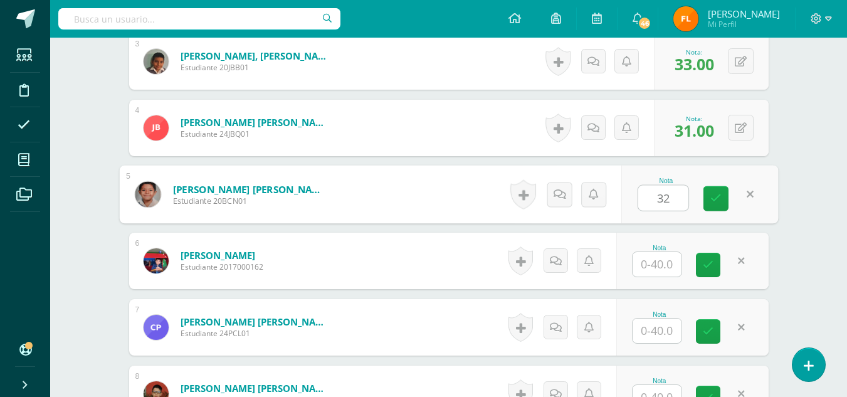
type input "32"
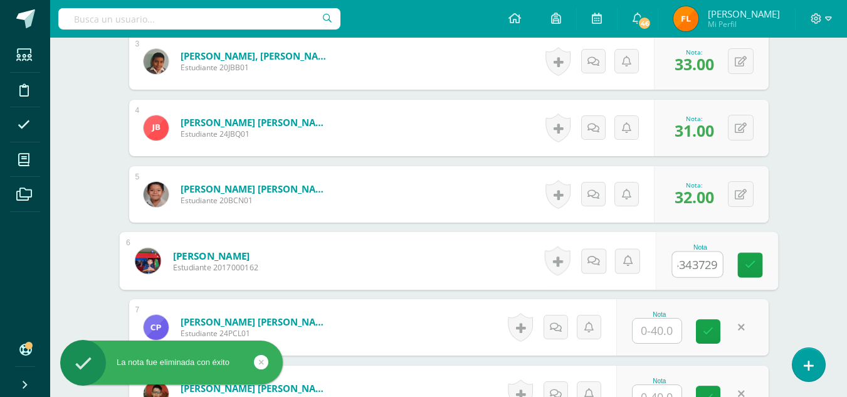
scroll to position [0, 0]
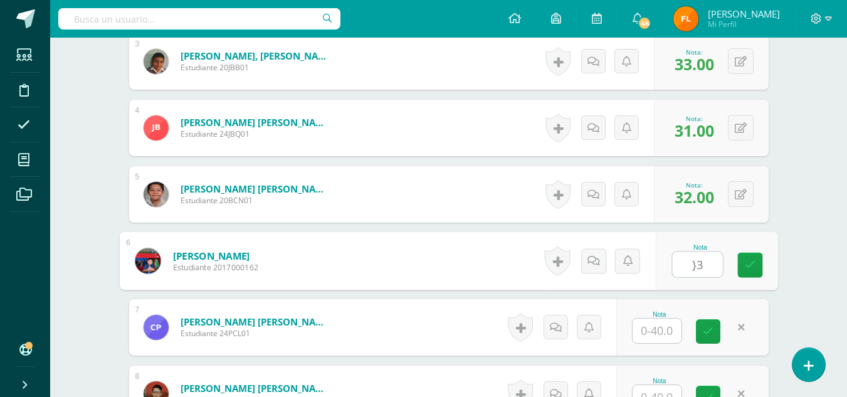
type input "}"
type input "34"
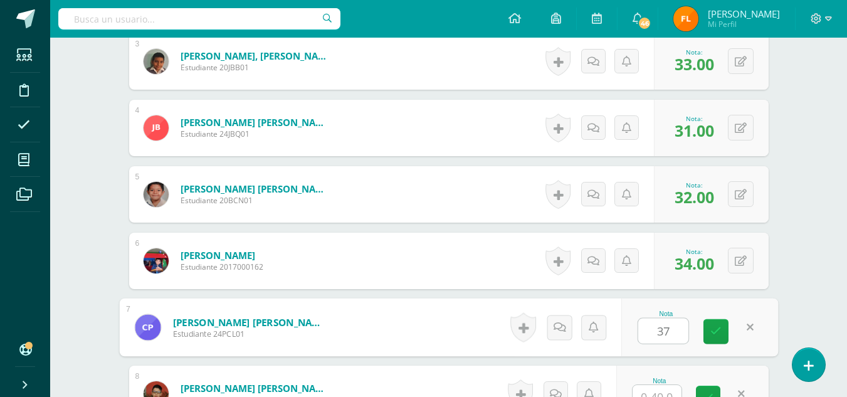
type input "37"
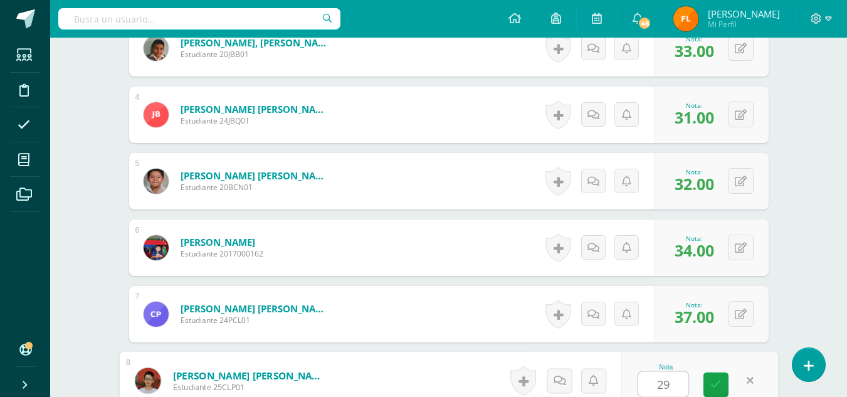
type input "29"
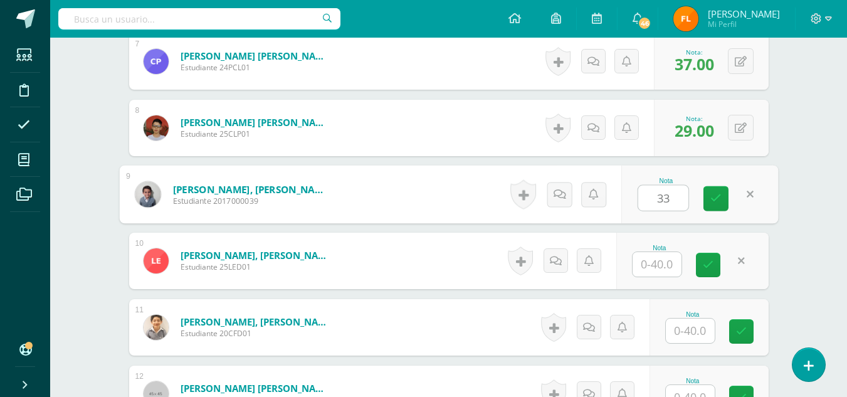
type input "33"
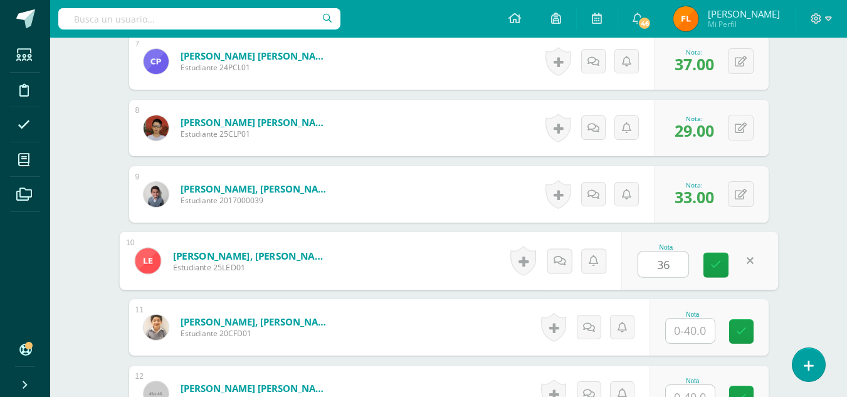
type input "36"
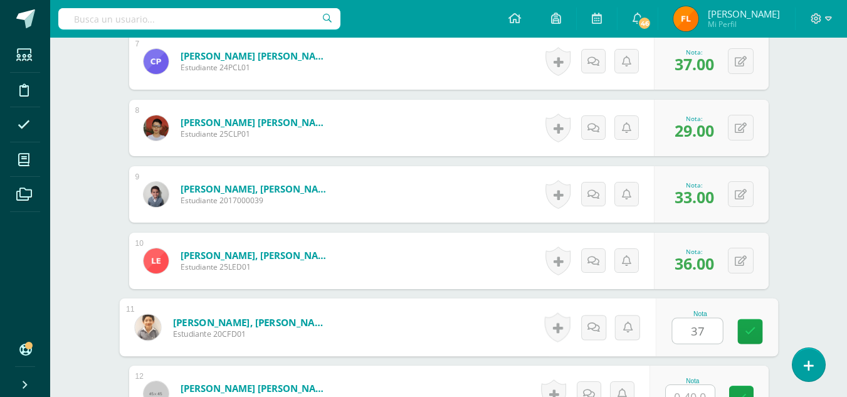
type input "37"
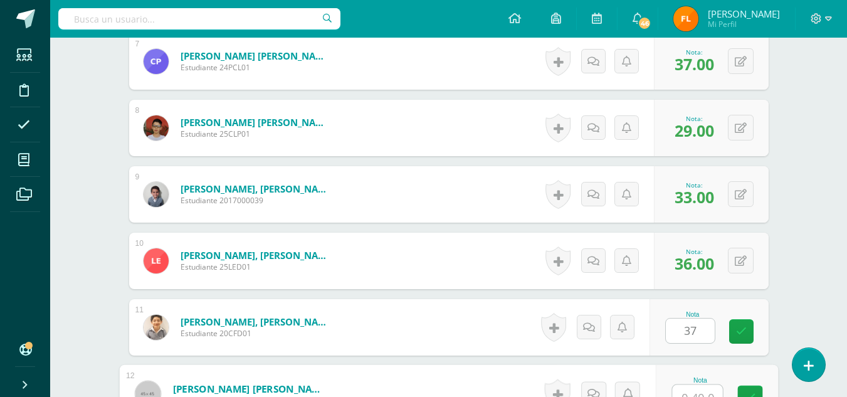
scroll to position [814, 0]
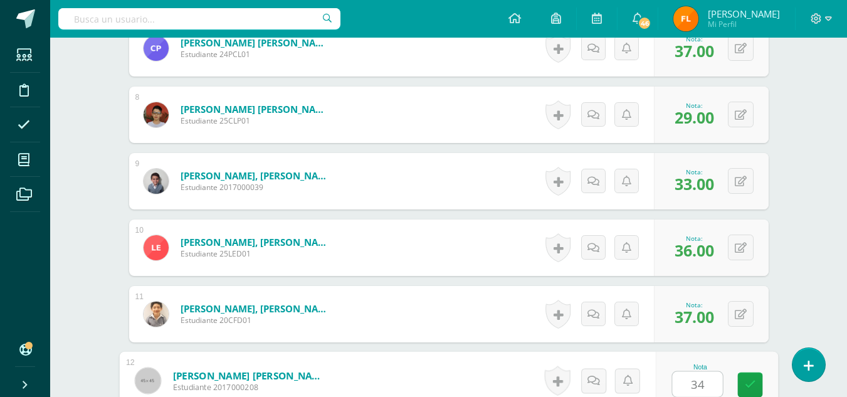
type input "34"
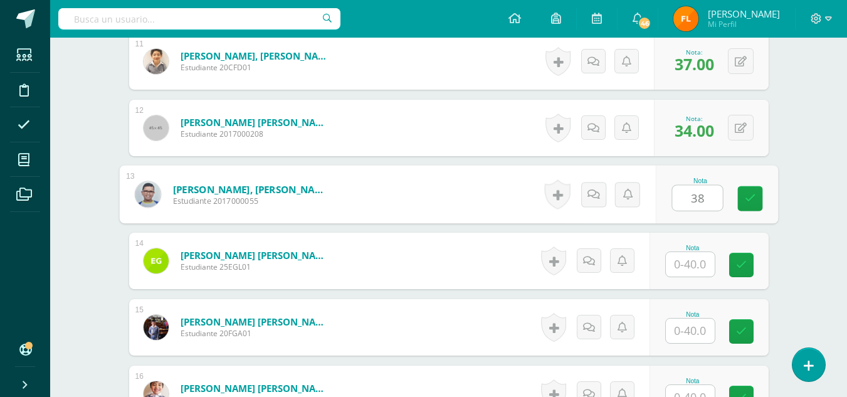
type input "38"
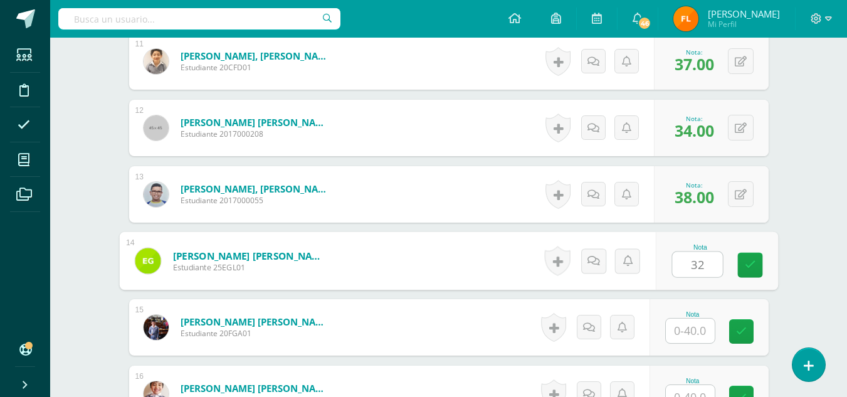
type input "32"
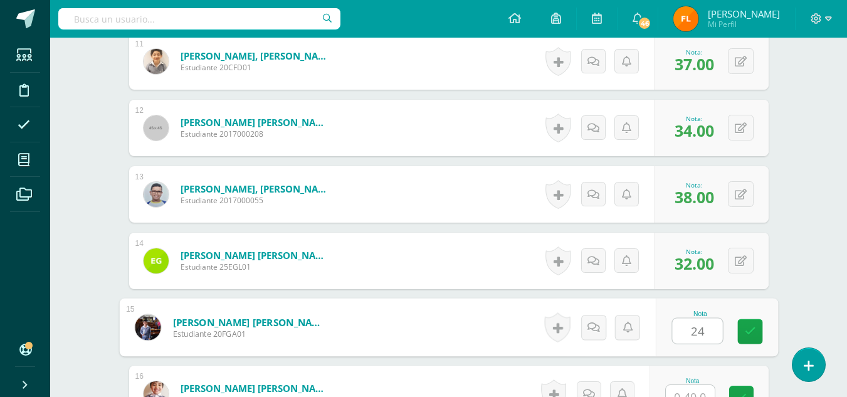
type input "24"
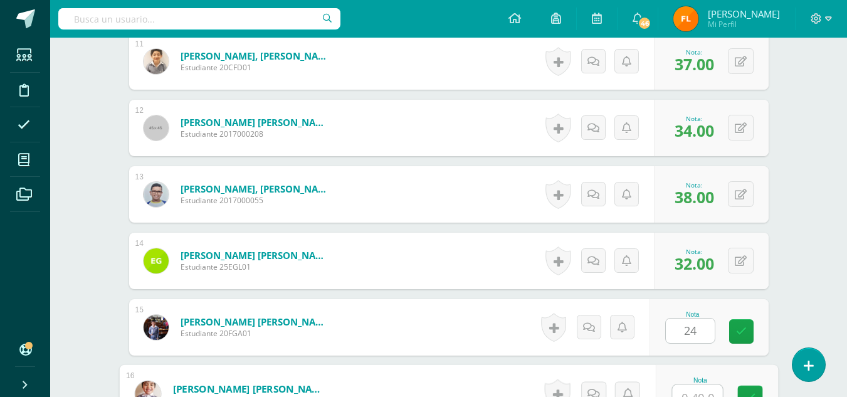
scroll to position [1080, 0]
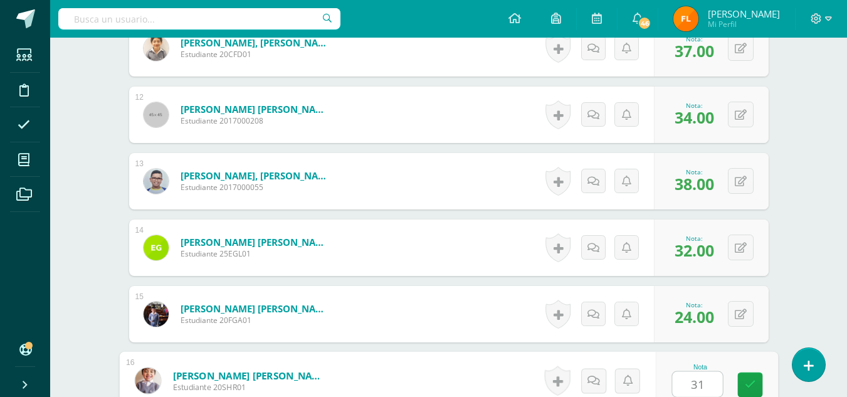
type input "31"
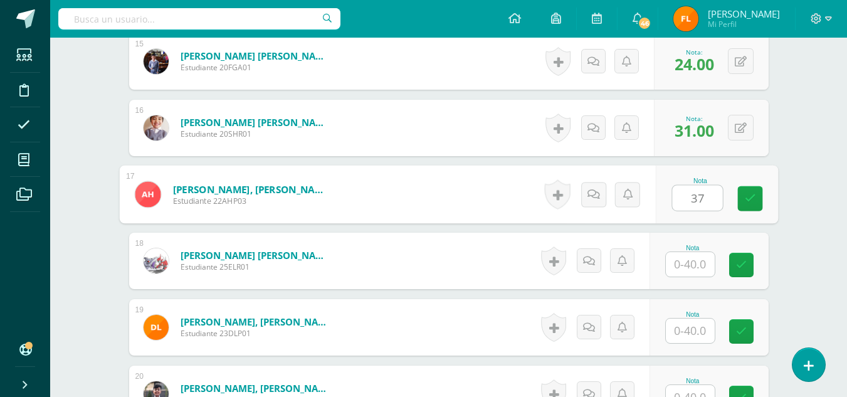
type input "37"
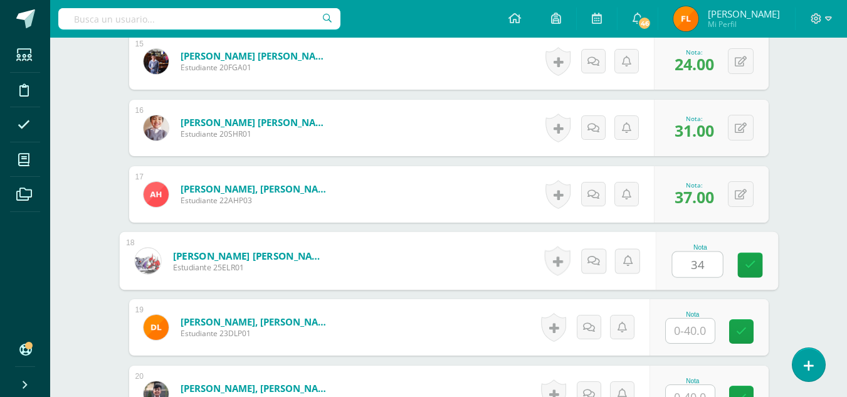
type input "34"
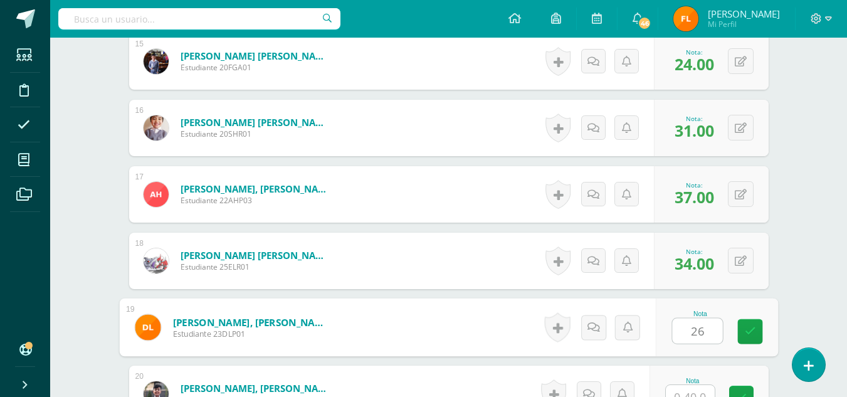
type input "26"
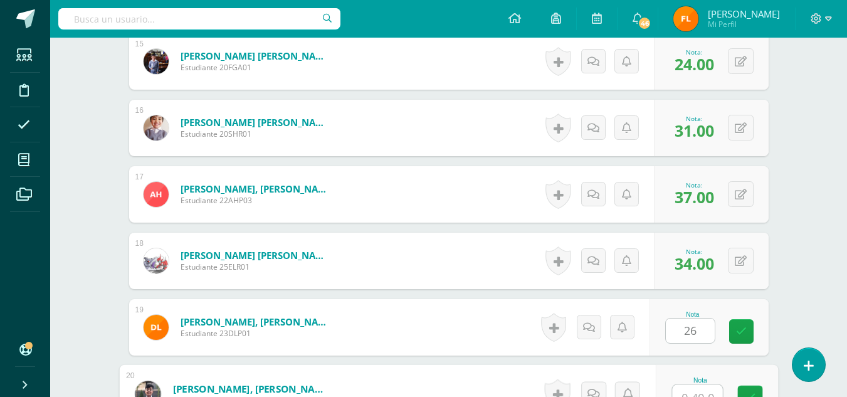
scroll to position [1346, 0]
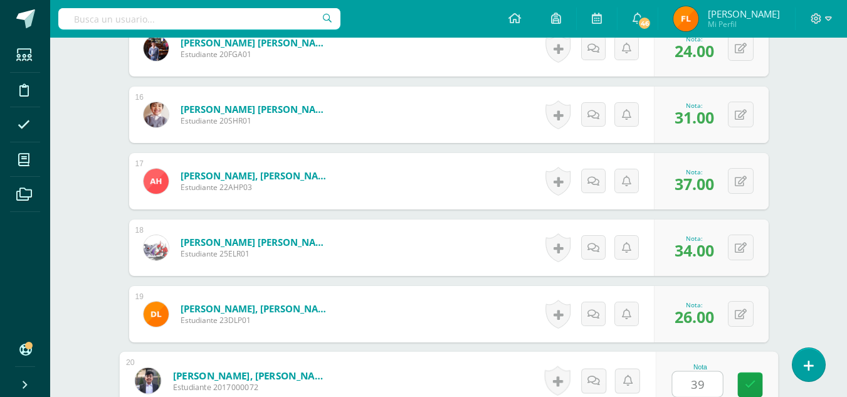
type input "39"
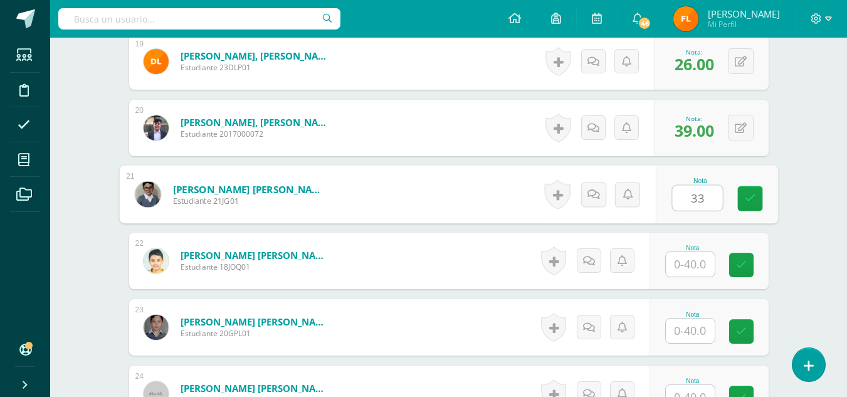
type input "33"
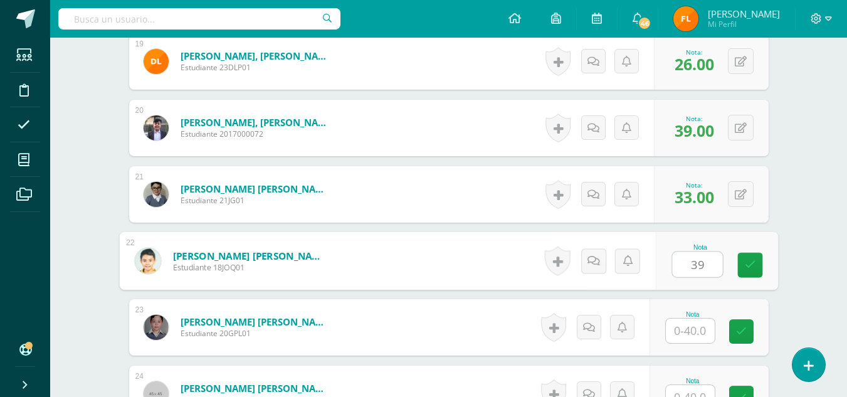
type input "39"
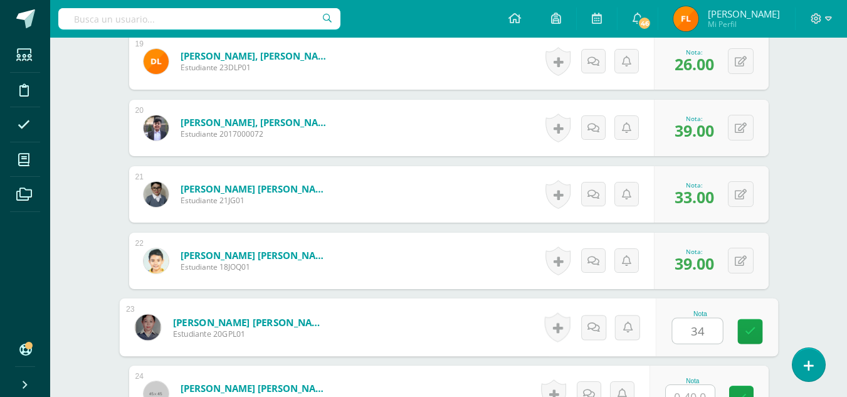
type input "34"
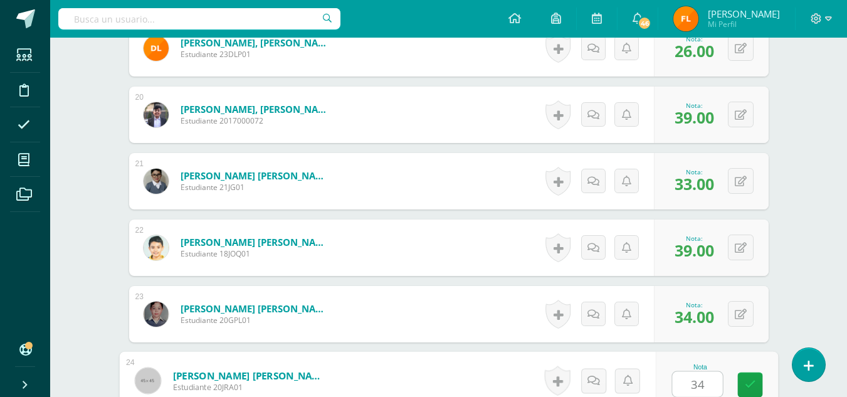
type input "34"
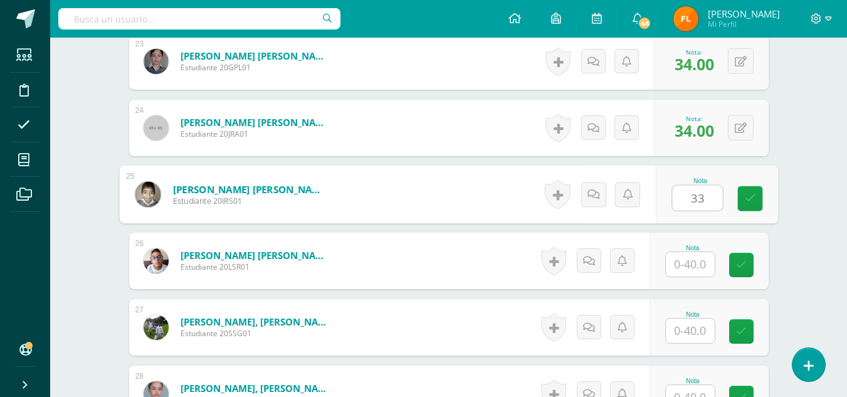
type input "33"
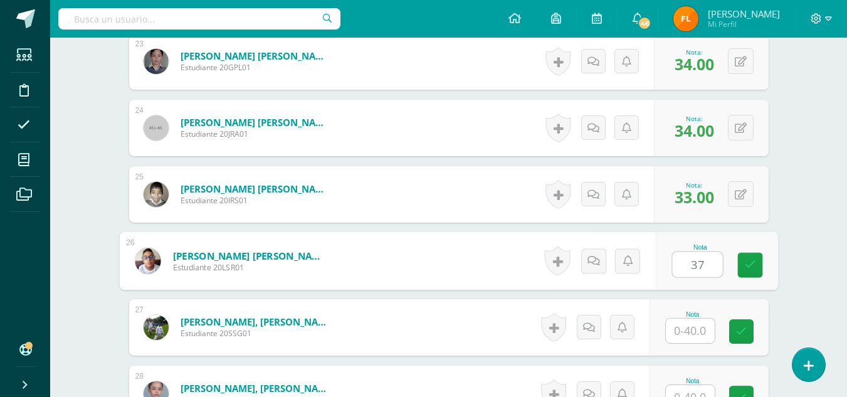
type input "37"
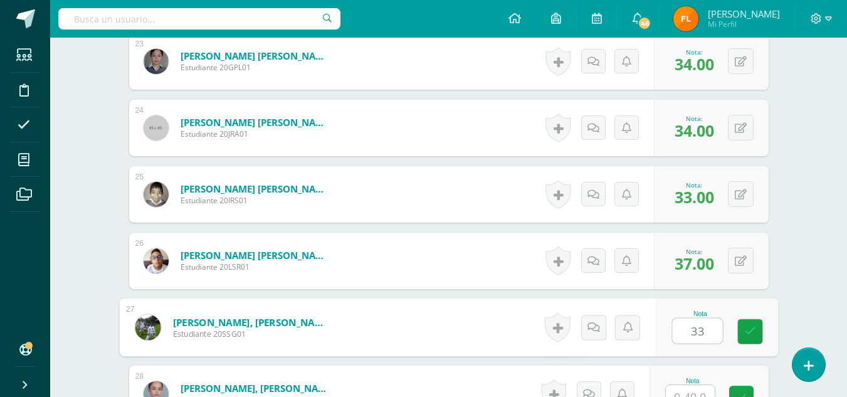
type input "33"
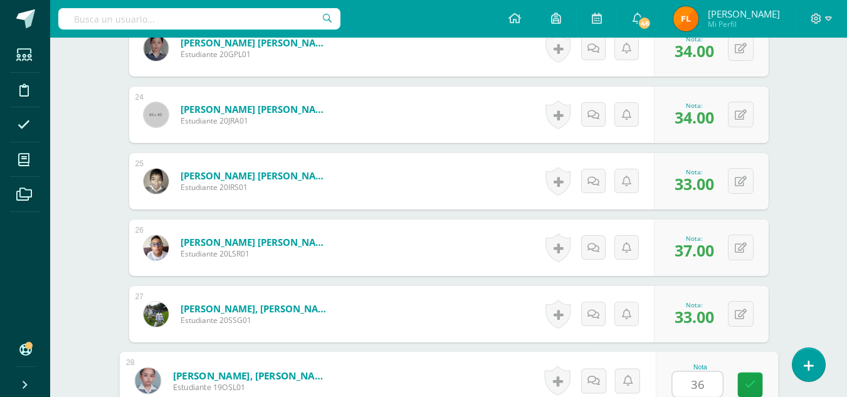
type input "36"
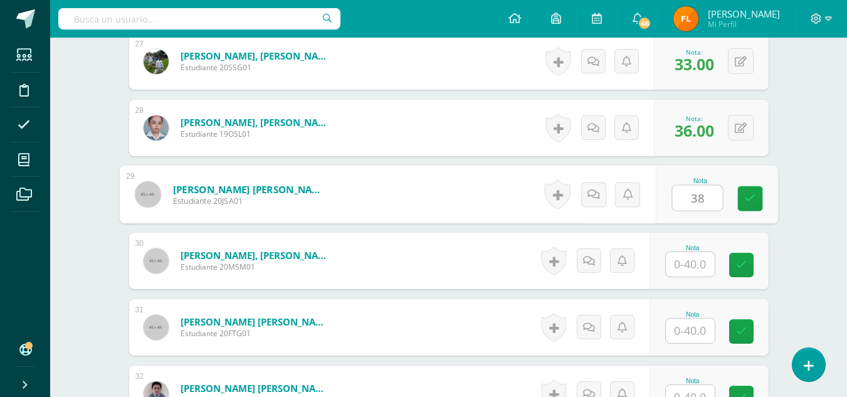
type input "38"
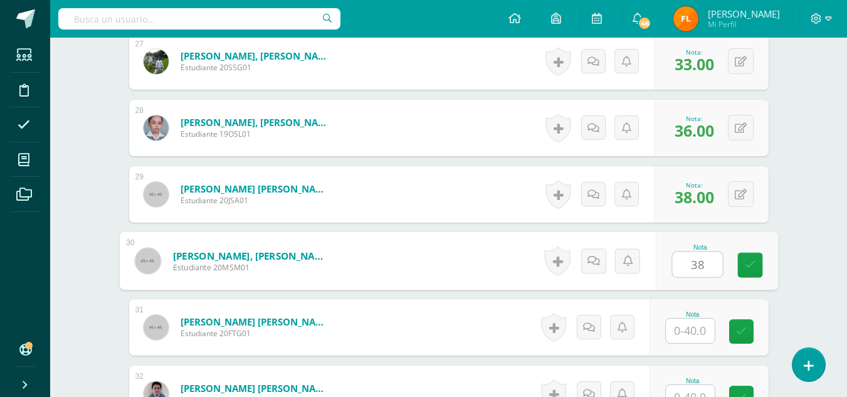
type input "38"
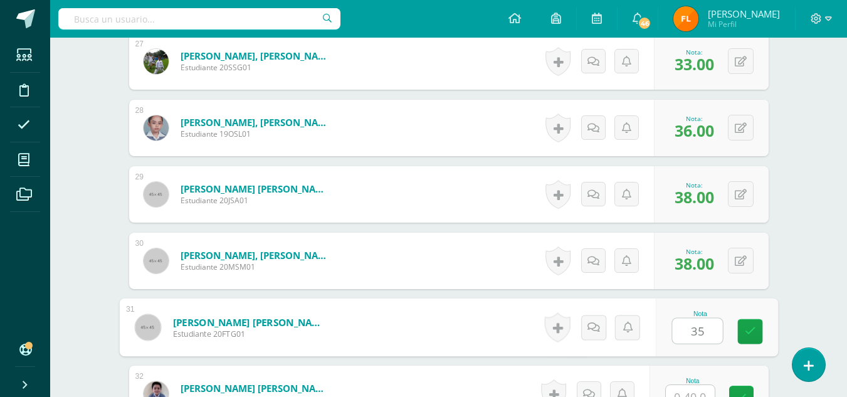
type input "35"
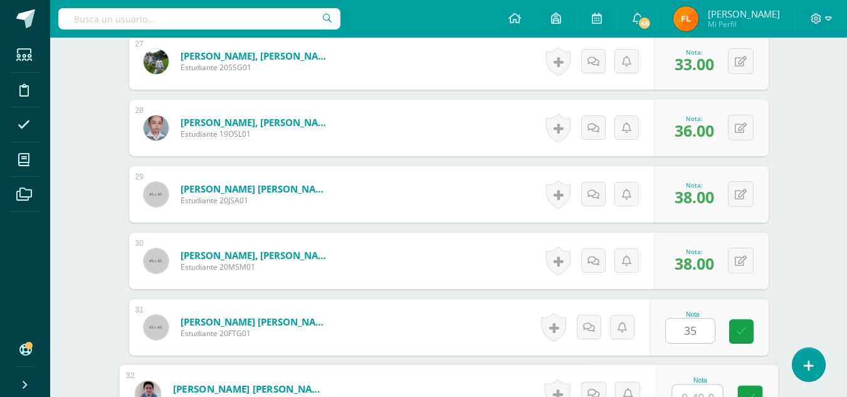
scroll to position [2143, 0]
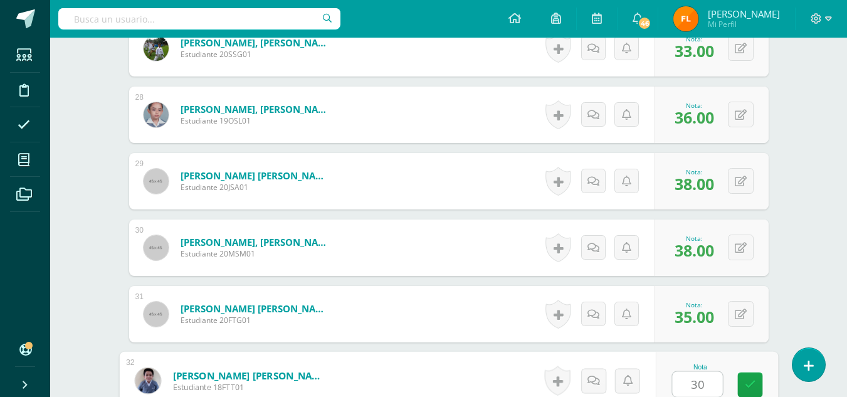
type input "30"
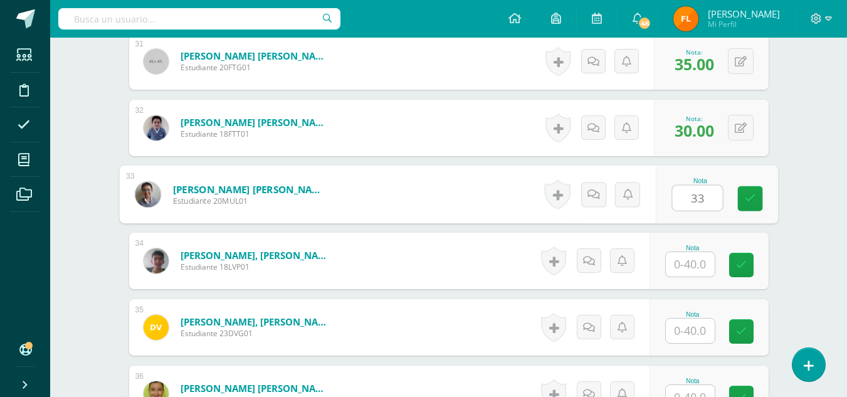
type input "33"
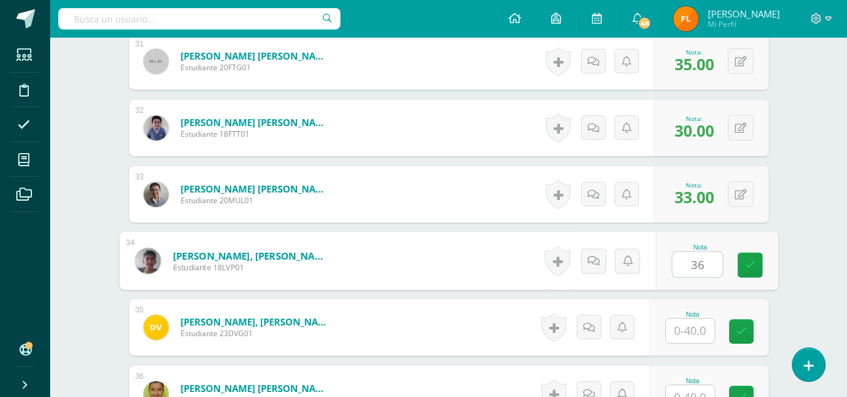
type input "36"
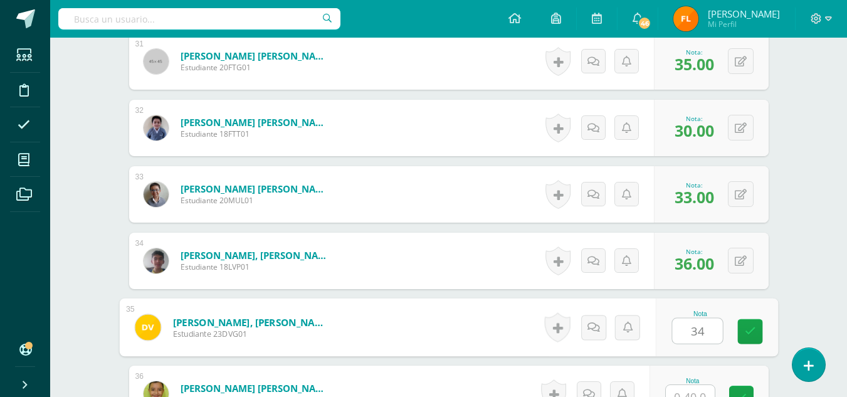
type input "34"
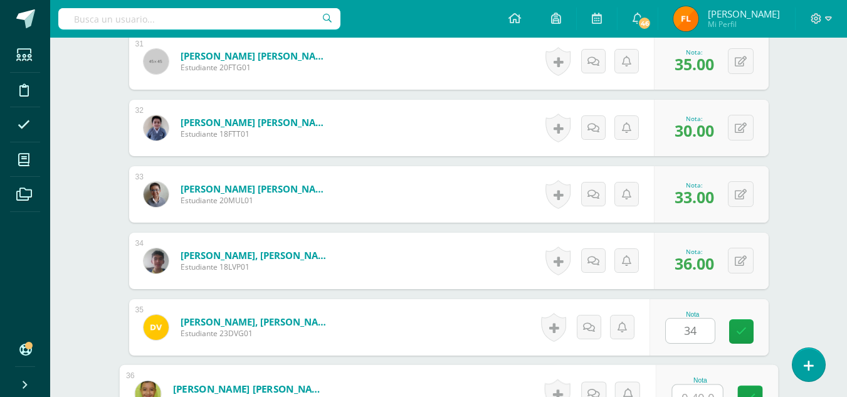
scroll to position [2409, 0]
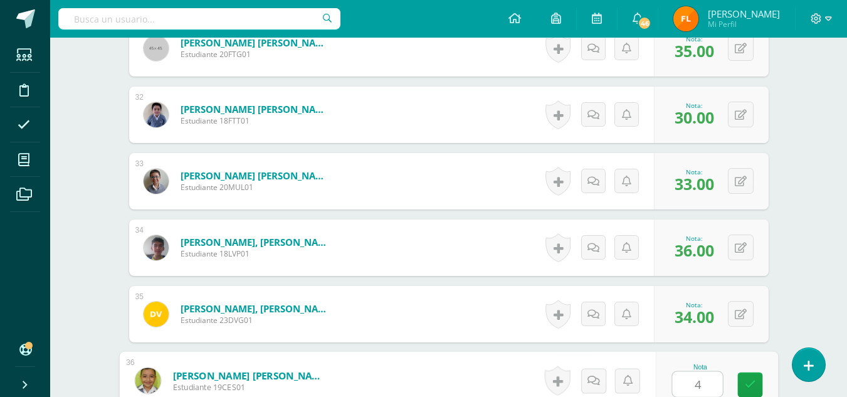
type input "40"
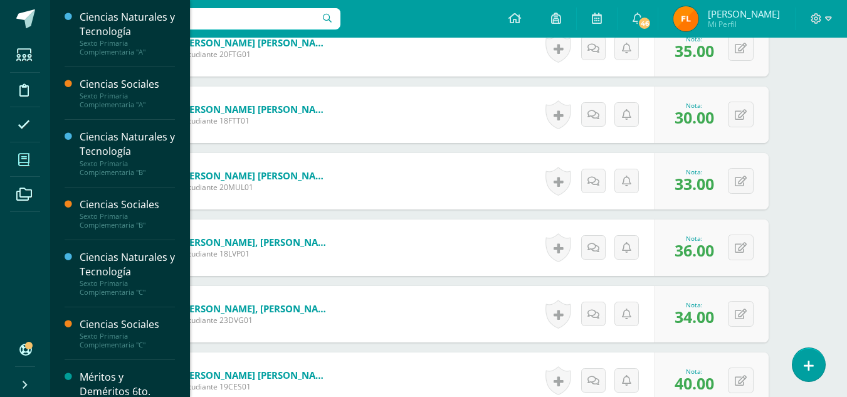
click at [21, 162] on icon at bounding box center [23, 160] width 11 height 13
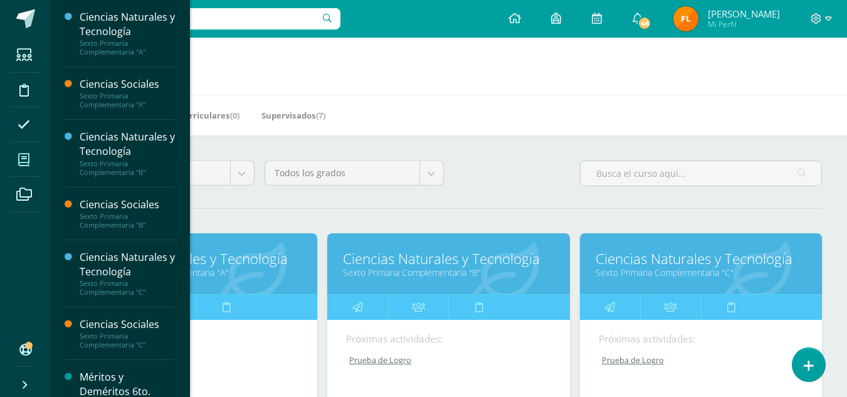
scroll to position [251, 0]
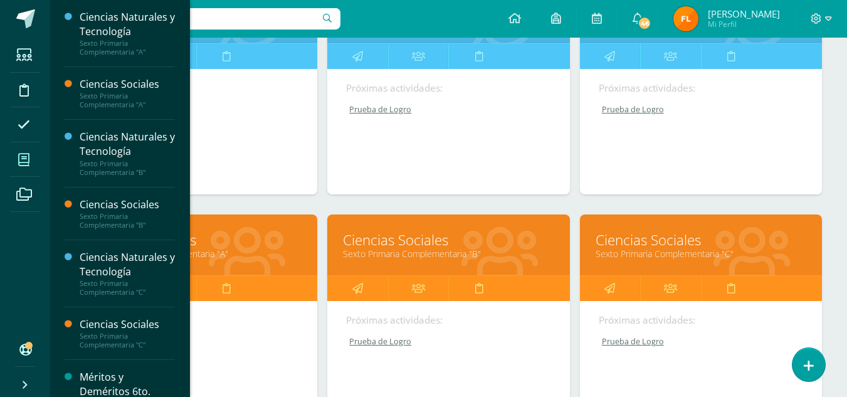
click at [197, 239] on link "Ciencias Sociales" at bounding box center [196, 239] width 211 height 19
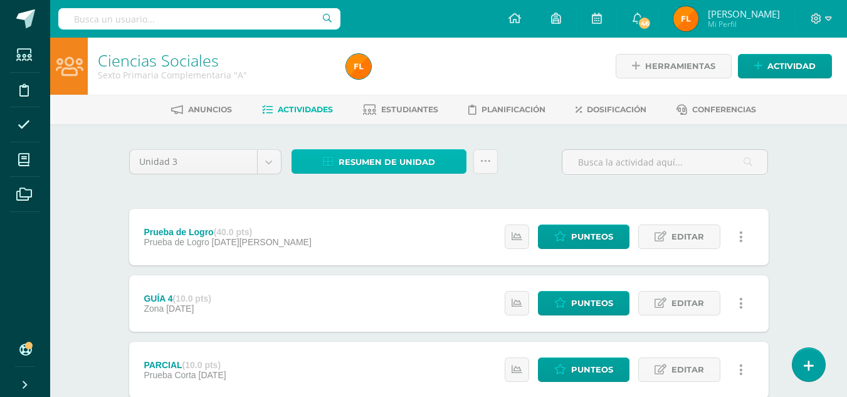
click at [407, 166] on span "Resumen de unidad" at bounding box center [386, 161] width 97 height 23
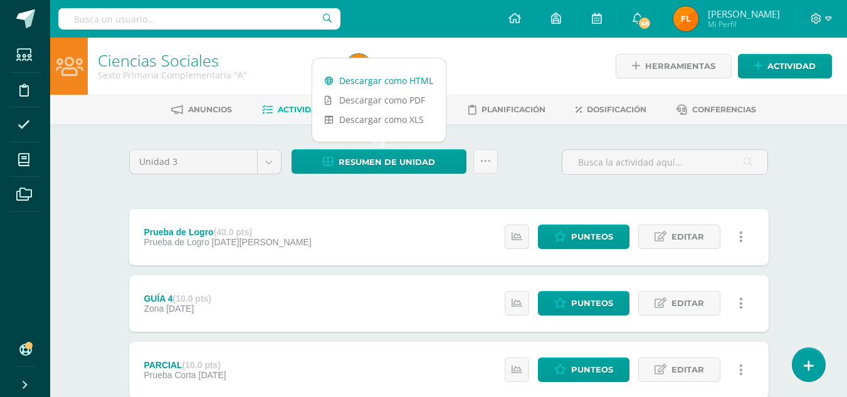
click at [399, 82] on link "Descargar como HTML" at bounding box center [378, 80] width 133 height 19
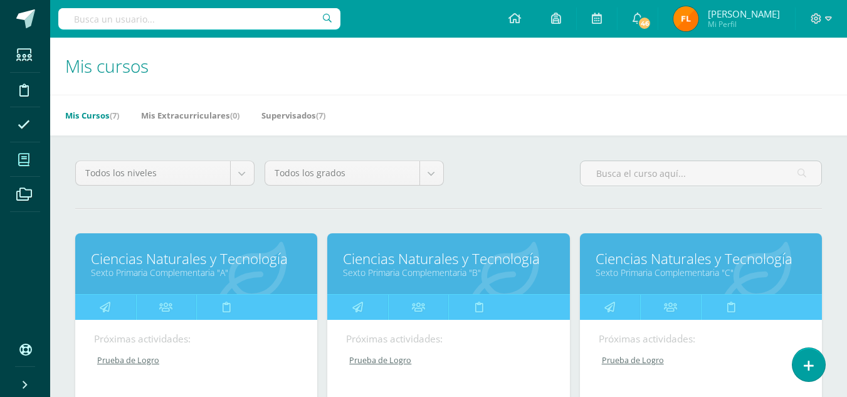
scroll to position [251, 0]
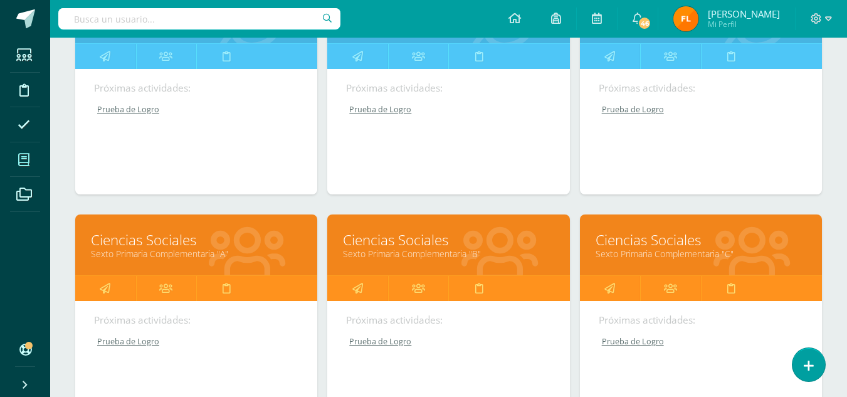
click at [211, 256] on link "Sexto Primaria Complementaria "A"" at bounding box center [196, 254] width 211 height 12
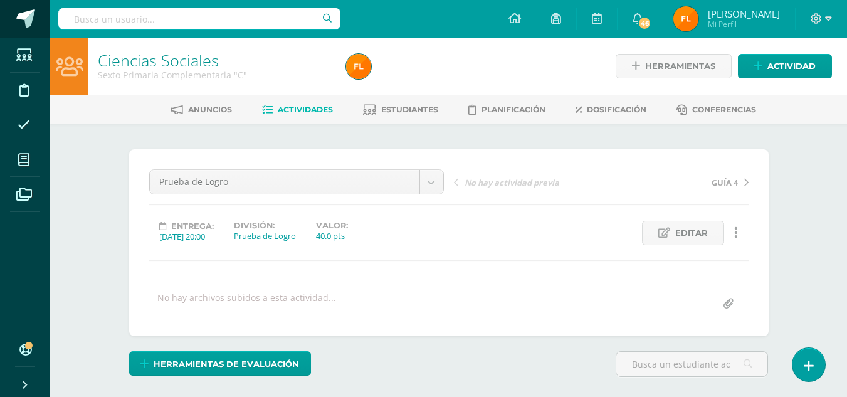
scroll to position [1, 0]
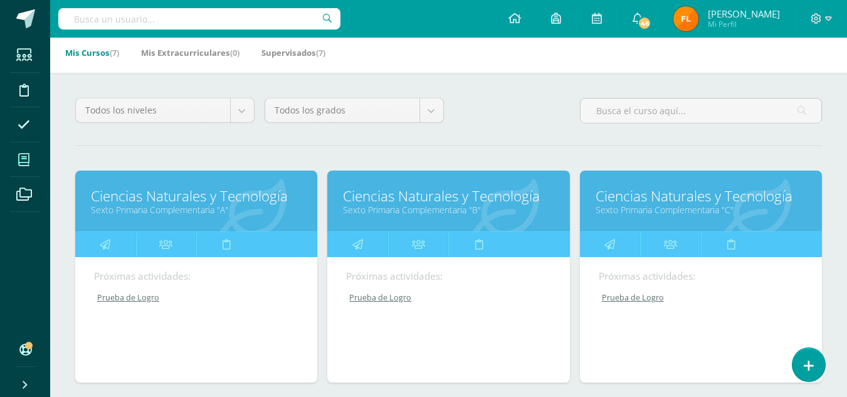
scroll to position [125, 0]
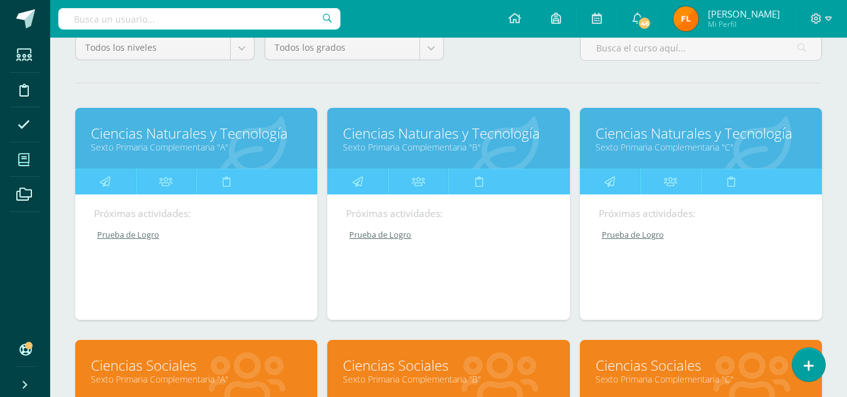
click at [429, 149] on link "Sexto Primaria Complementaria "B"" at bounding box center [448, 147] width 211 height 12
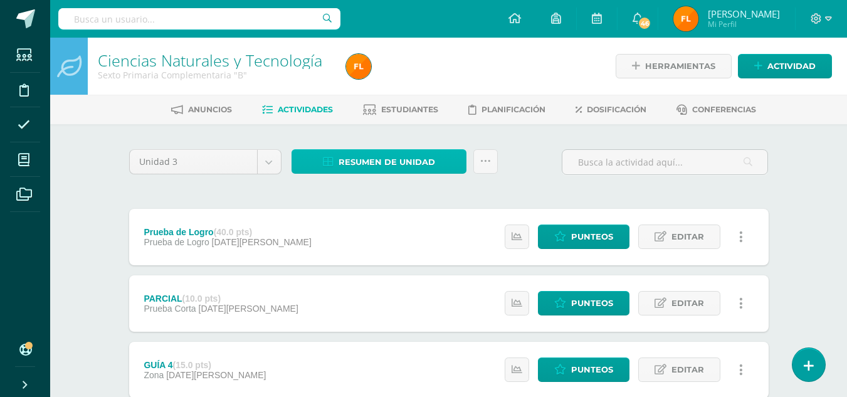
click at [429, 153] on span "Resumen de unidad" at bounding box center [386, 161] width 97 height 23
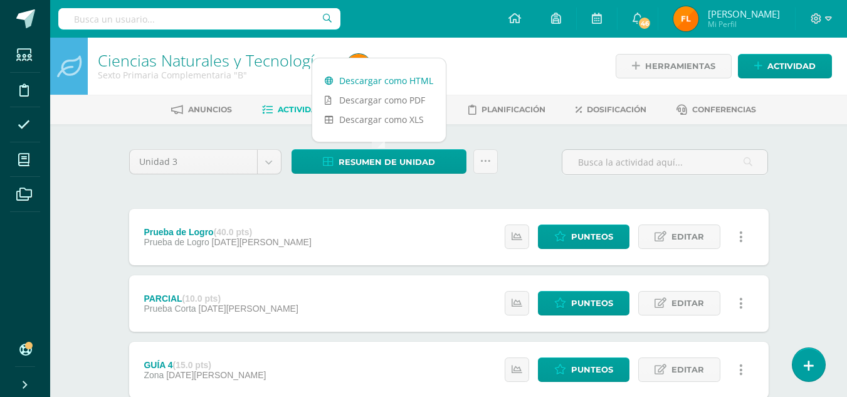
click at [412, 78] on link "Descargar como HTML" at bounding box center [378, 80] width 133 height 19
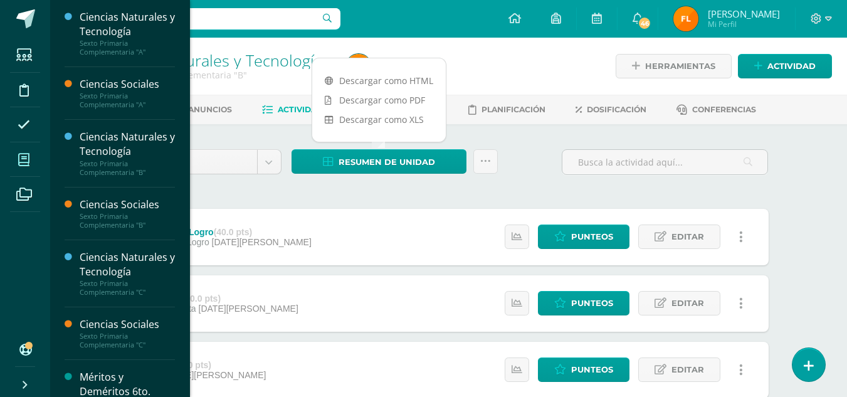
click at [19, 162] on icon at bounding box center [23, 160] width 11 height 13
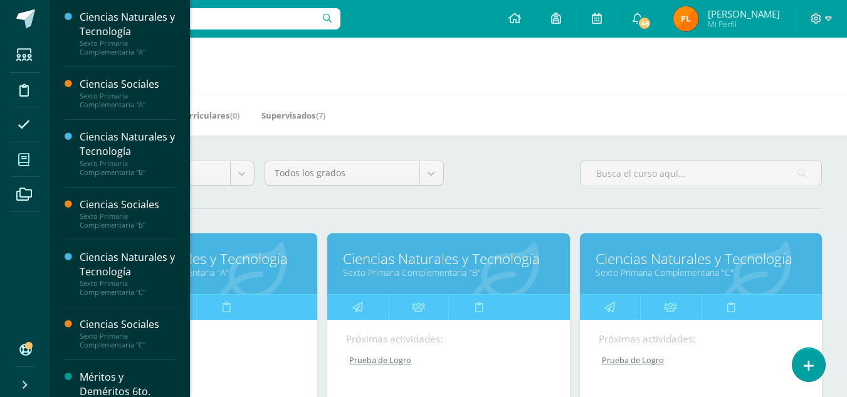
scroll to position [251, 0]
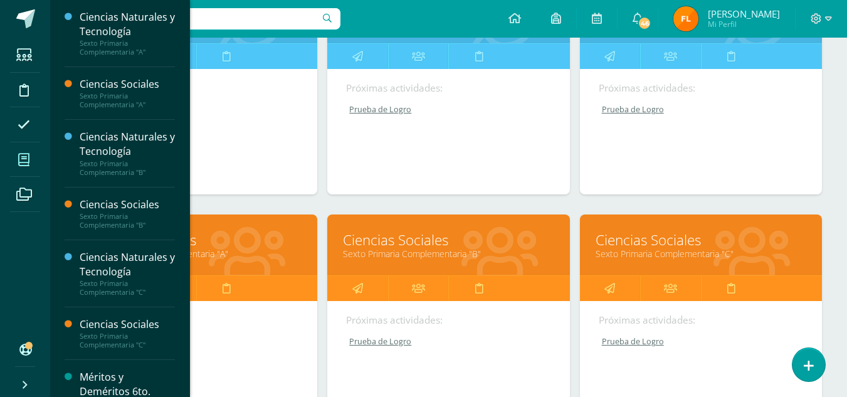
click at [424, 244] on link "Ciencias Sociales" at bounding box center [448, 239] width 211 height 19
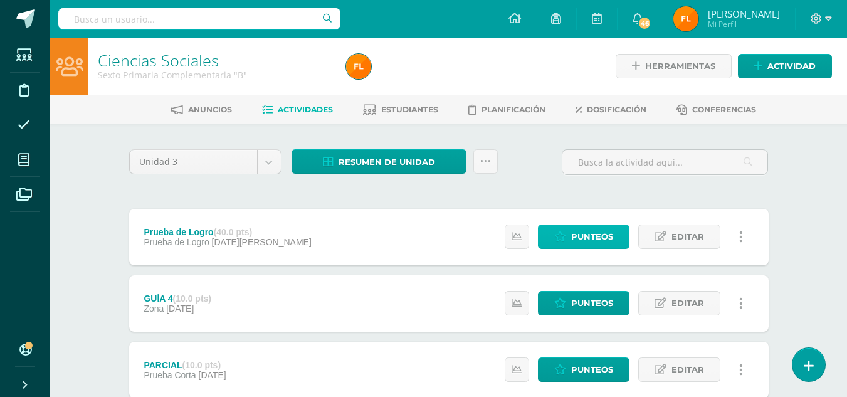
click at [598, 243] on span "Punteos" at bounding box center [592, 236] width 42 height 23
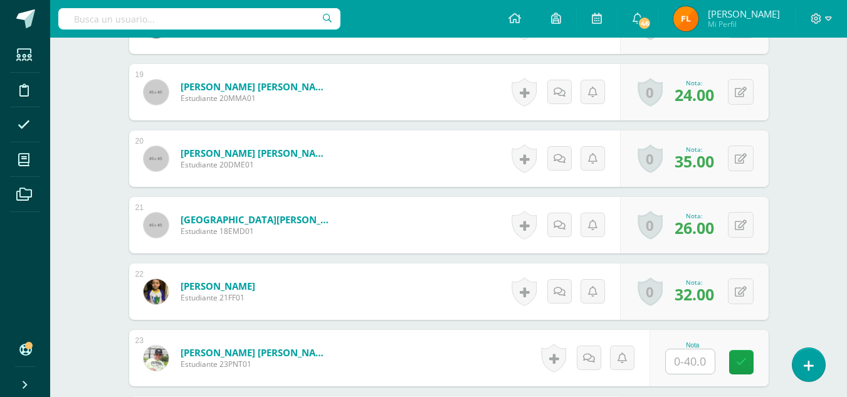
scroll to position [1630, 0]
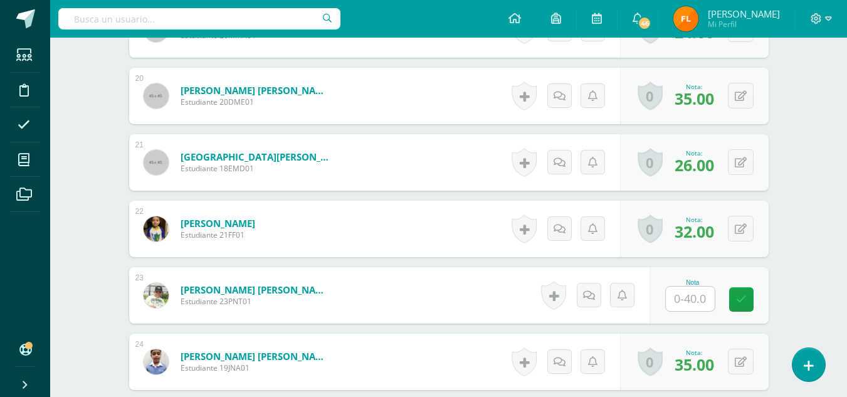
click at [691, 301] on input "text" at bounding box center [690, 298] width 49 height 24
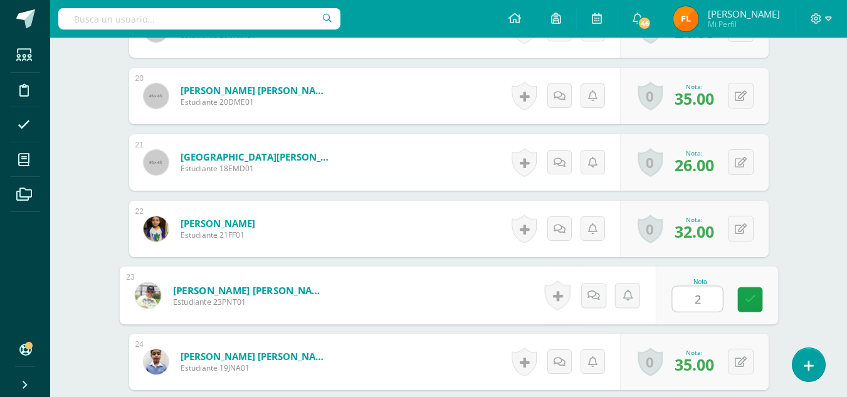
type input "29"
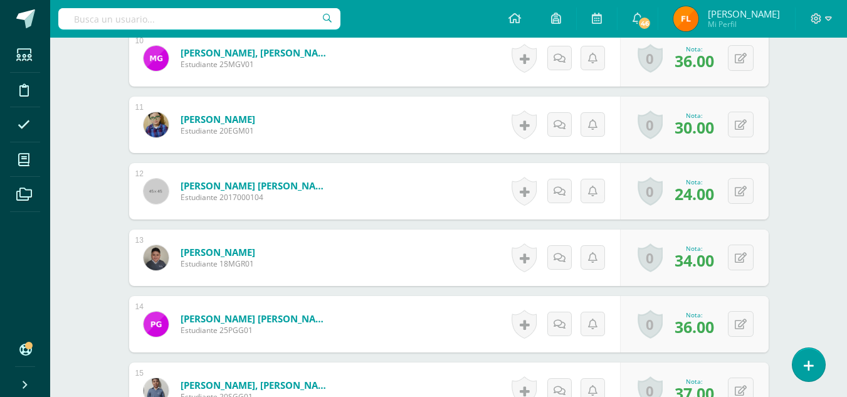
scroll to position [753, 0]
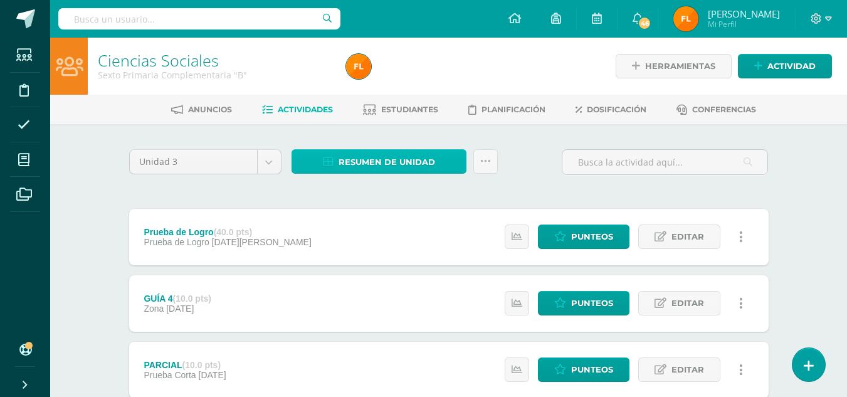
click at [352, 164] on span "Resumen de unidad" at bounding box center [386, 161] width 97 height 23
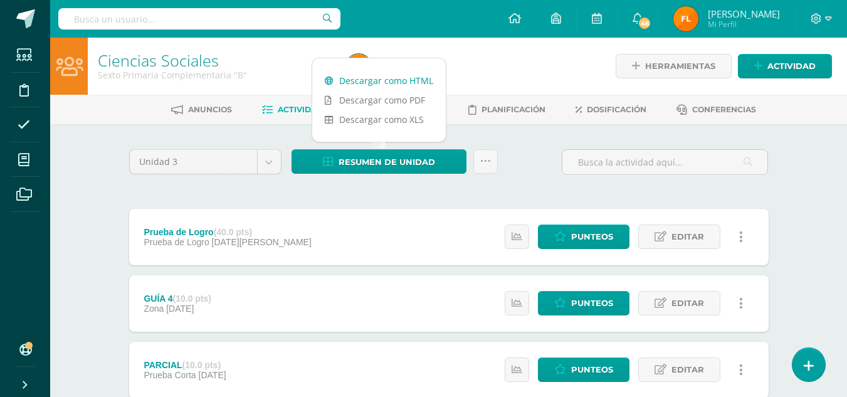
click at [374, 79] on link "Descargar como HTML" at bounding box center [378, 80] width 133 height 19
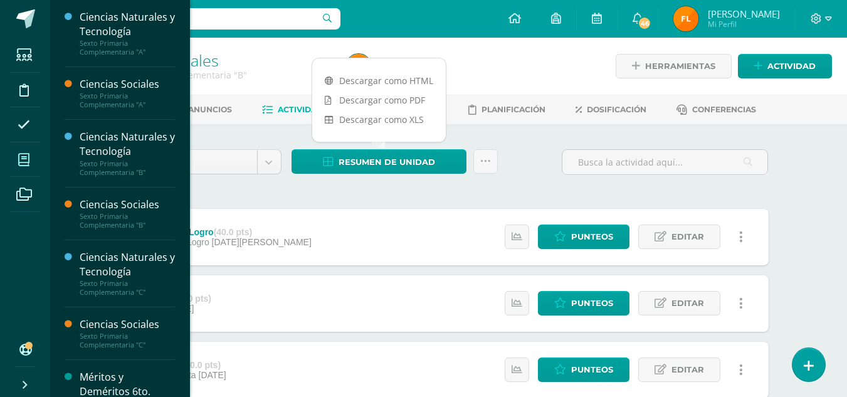
click at [20, 163] on icon at bounding box center [23, 160] width 11 height 13
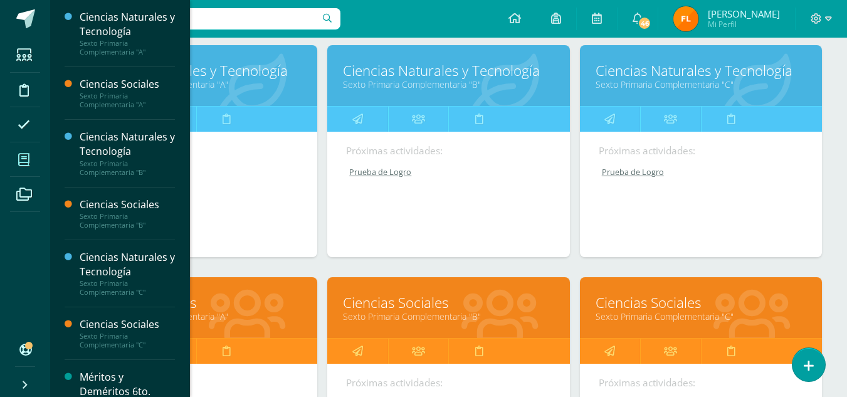
scroll to position [251, 0]
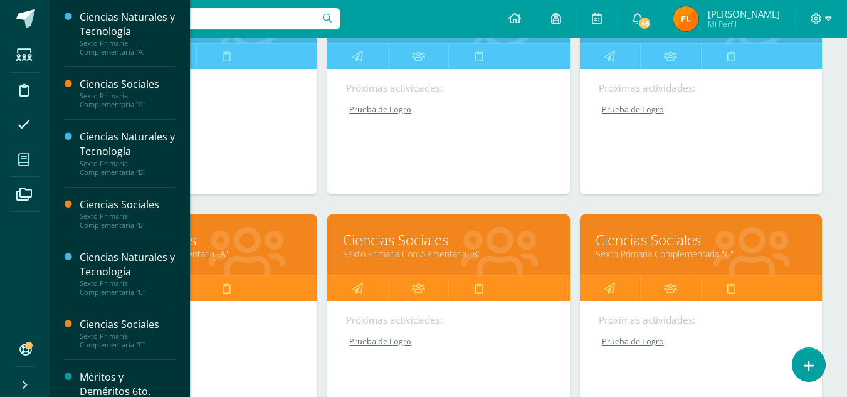
click at [393, 249] on link "Sexto Primaria Complementaria "B"" at bounding box center [448, 254] width 211 height 12
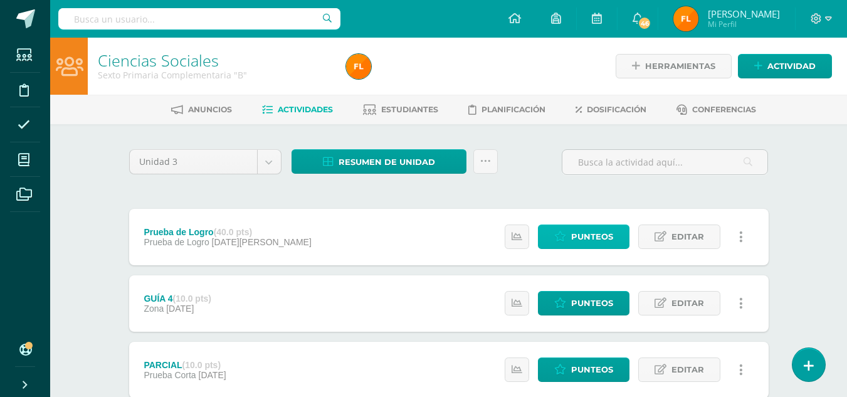
click at [617, 240] on link "Punteos" at bounding box center [584, 236] width 92 height 24
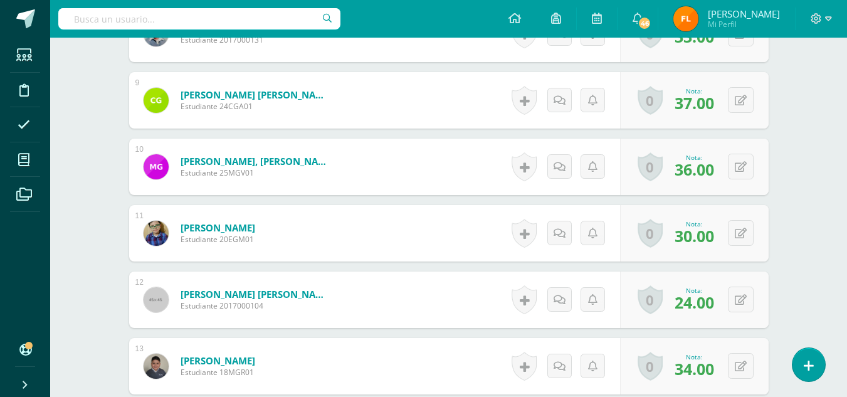
scroll to position [1146, 0]
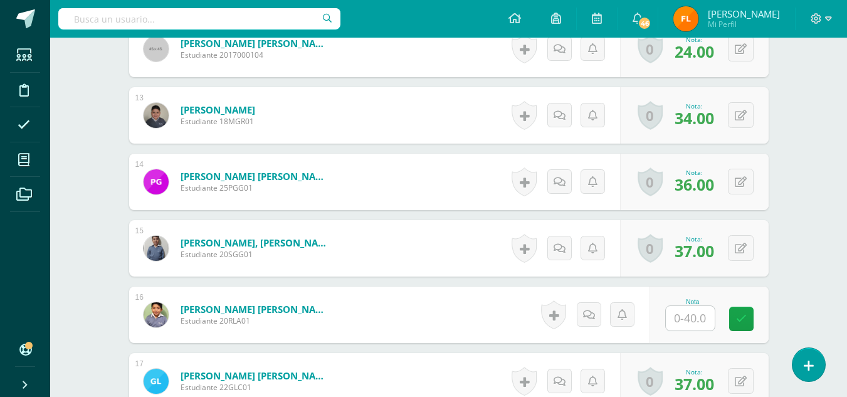
click at [698, 320] on input "text" at bounding box center [690, 318] width 49 height 24
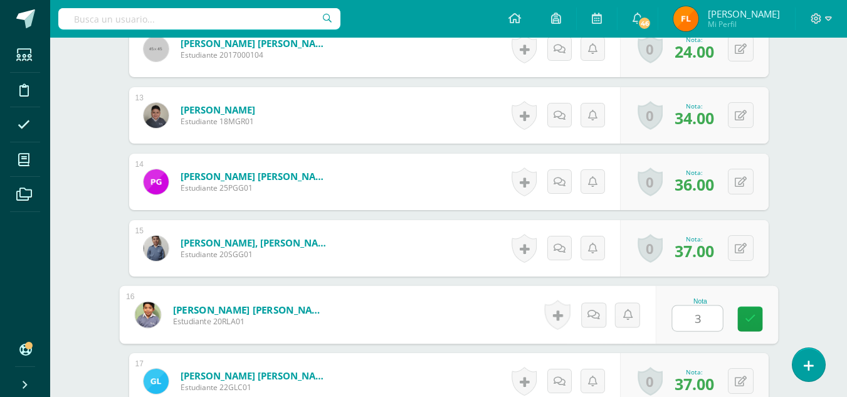
type input "34"
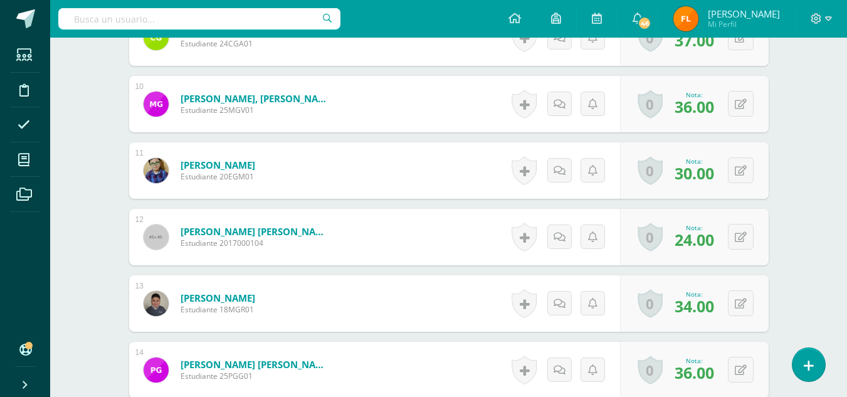
scroll to position [582, 0]
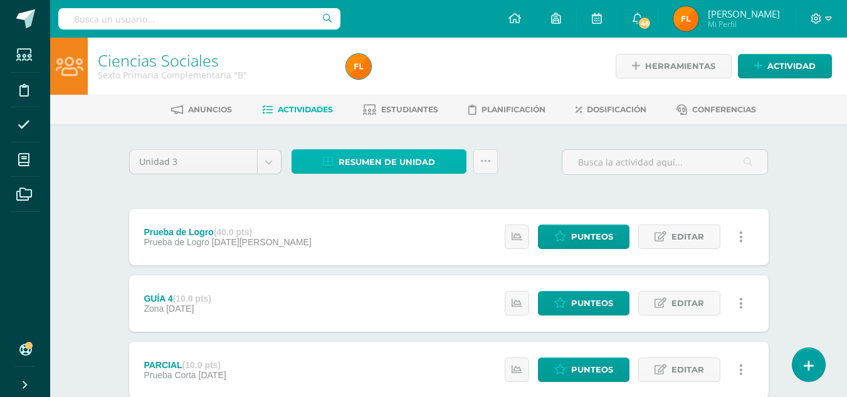
click at [328, 160] on icon at bounding box center [328, 162] width 11 height 11
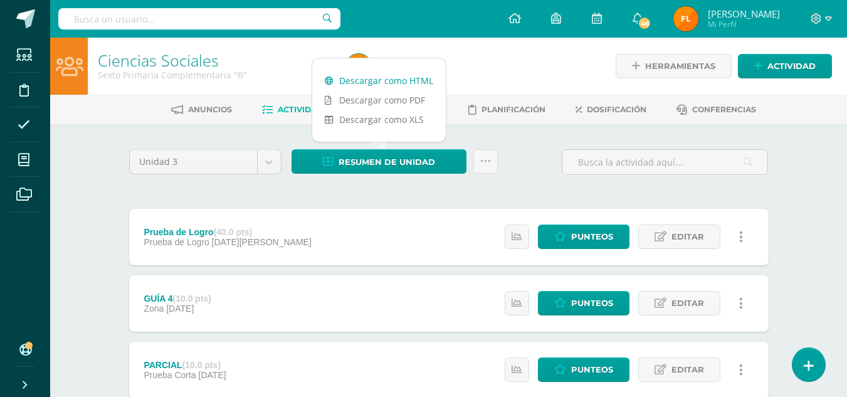
click at [382, 86] on link "Descargar como HTML" at bounding box center [378, 80] width 133 height 19
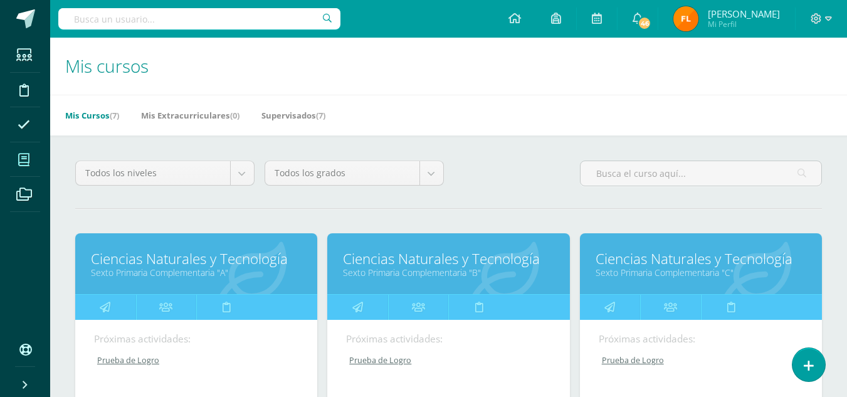
click at [375, 260] on link "Ciencias Naturales y Tecnología" at bounding box center [448, 258] width 211 height 19
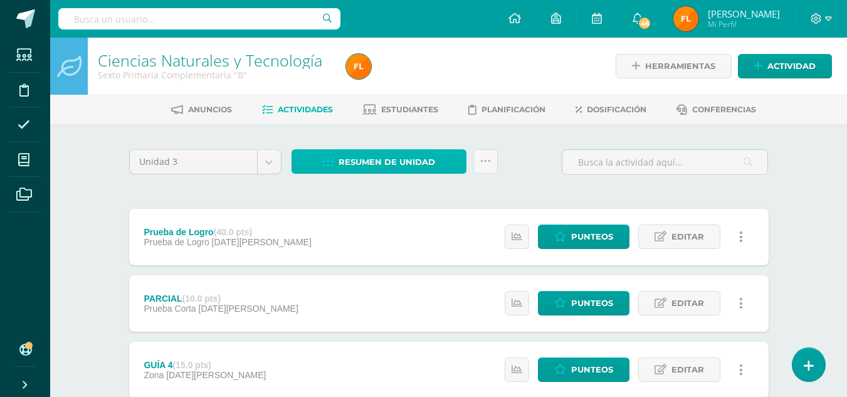
click at [399, 167] on span "Resumen de unidad" at bounding box center [386, 161] width 97 height 23
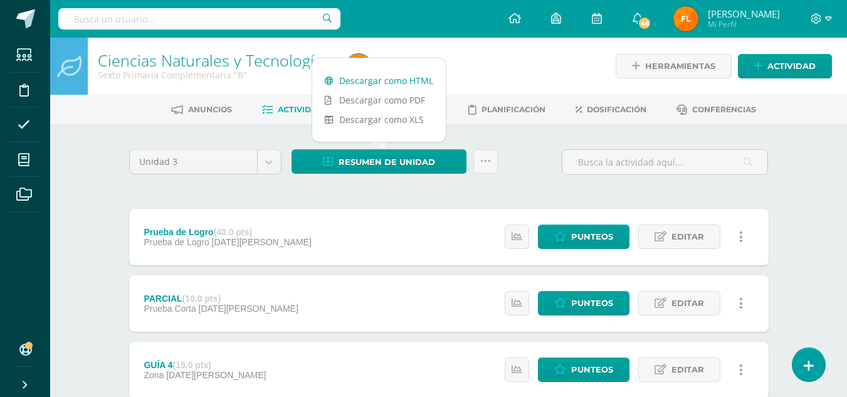
click at [397, 85] on link "Descargar como HTML" at bounding box center [378, 80] width 133 height 19
click at [832, 17] on div at bounding box center [820, 19] width 51 height 38
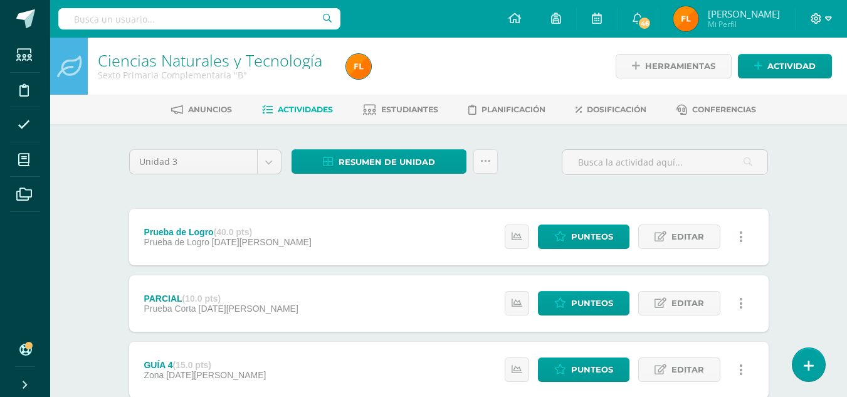
click at [830, 19] on icon at bounding box center [828, 18] width 7 height 11
click at [778, 85] on span "Cerrar sesión" at bounding box center [789, 86] width 56 height 12
